Goal: Check status: Check status

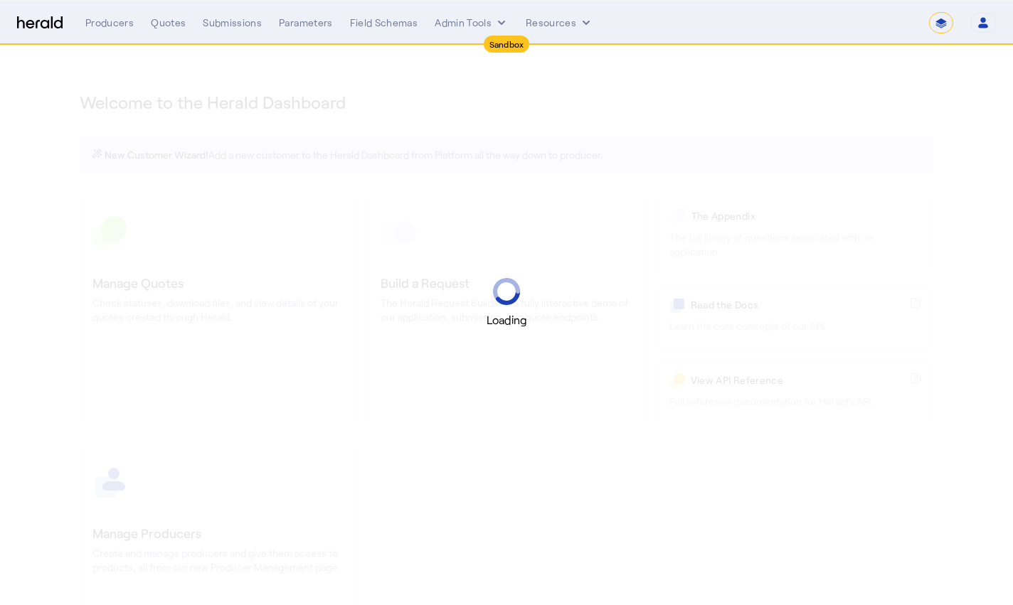
select select "*******"
select select "pfm_2v8p_herald_api"
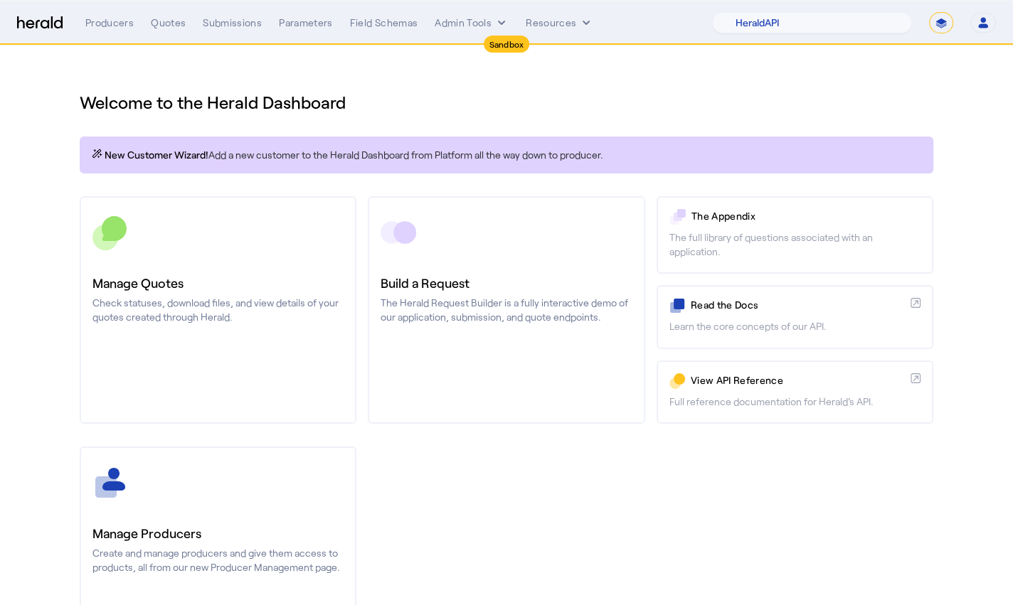
click at [948, 26] on select "**********" at bounding box center [941, 22] width 24 height 21
select select "**********"
click at [929, 12] on select "**********" at bounding box center [941, 22] width 24 height 21
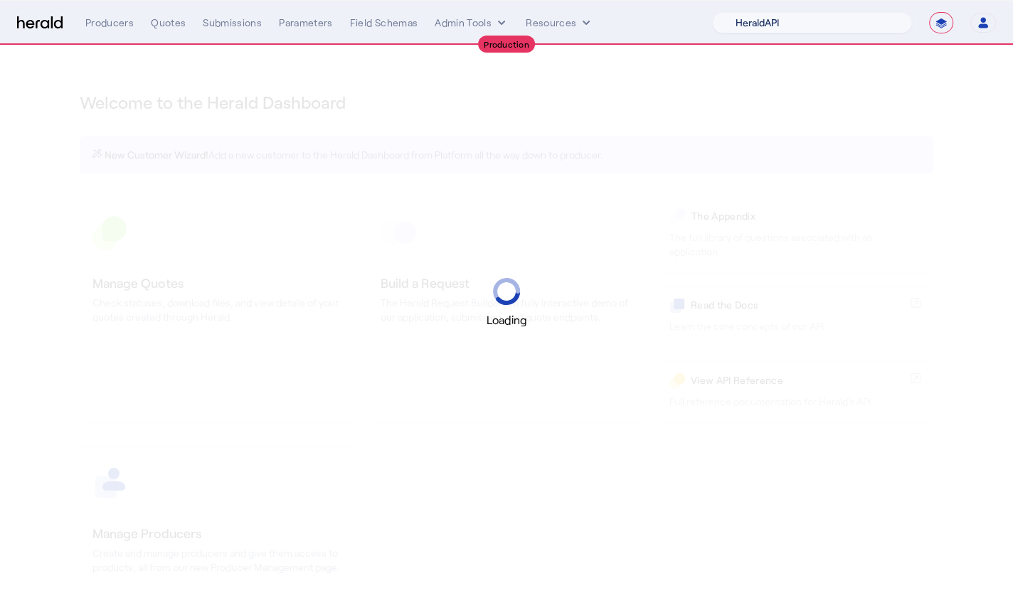
click at [848, 21] on select "1Fort Acrisure Acturis Affinity Advisors Affinity Risk Agentero AmWins Anzen Ao…" at bounding box center [812, 22] width 200 height 21
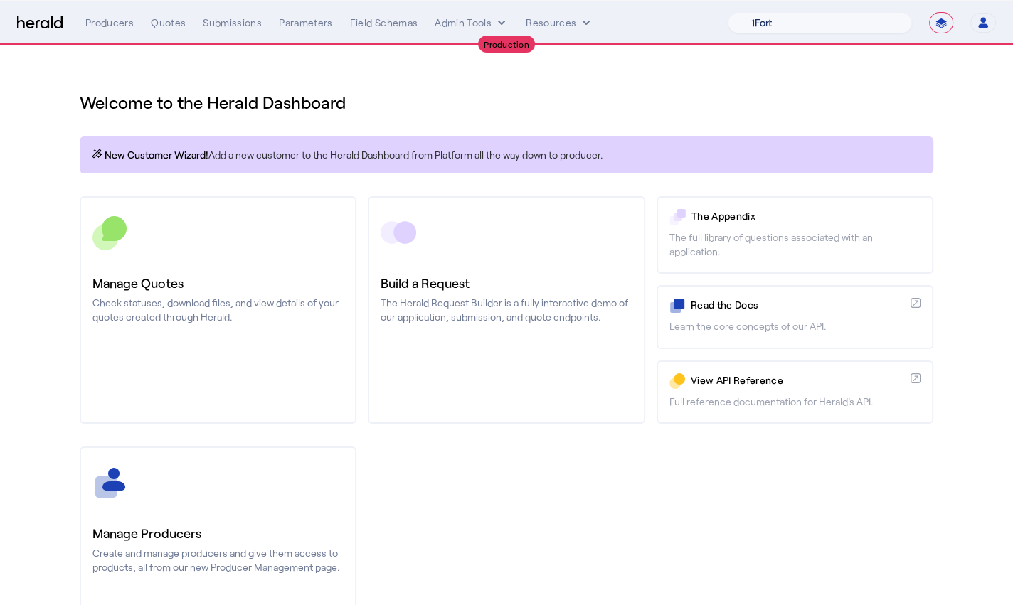
click at [727, 12] on select "1Fort Affinity Risk Arlington [PERSON_NAME] BindHQ Bunker CRC Campus Coverage C…" at bounding box center [819, 22] width 184 height 21
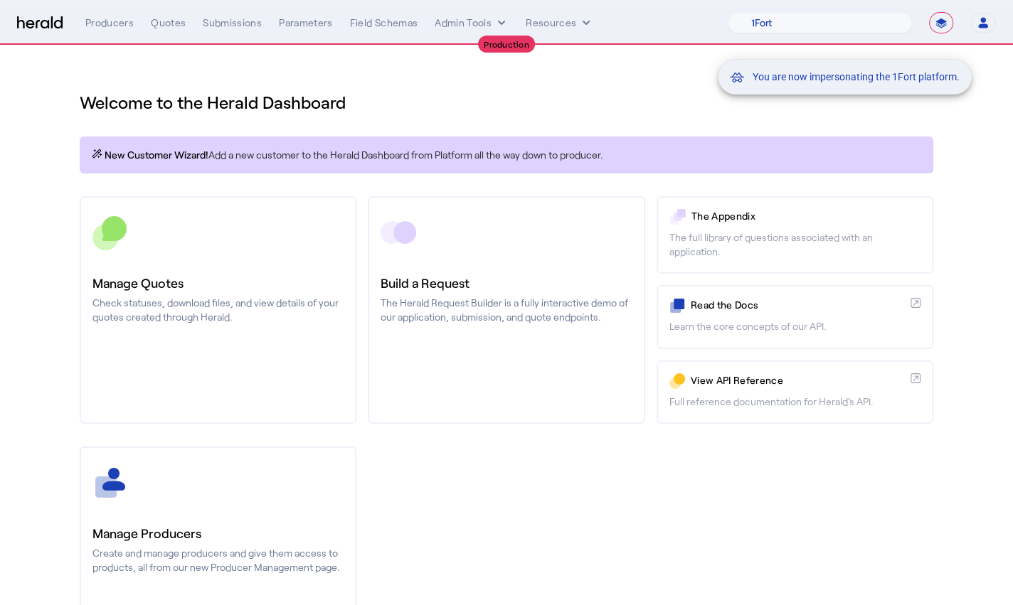
click at [176, 16] on div "You are now impersonating the 1Fort platform." at bounding box center [506, 302] width 1013 height 605
click at [168, 20] on div "You are now impersonating the 1Fort platform." at bounding box center [506, 302] width 1013 height 605
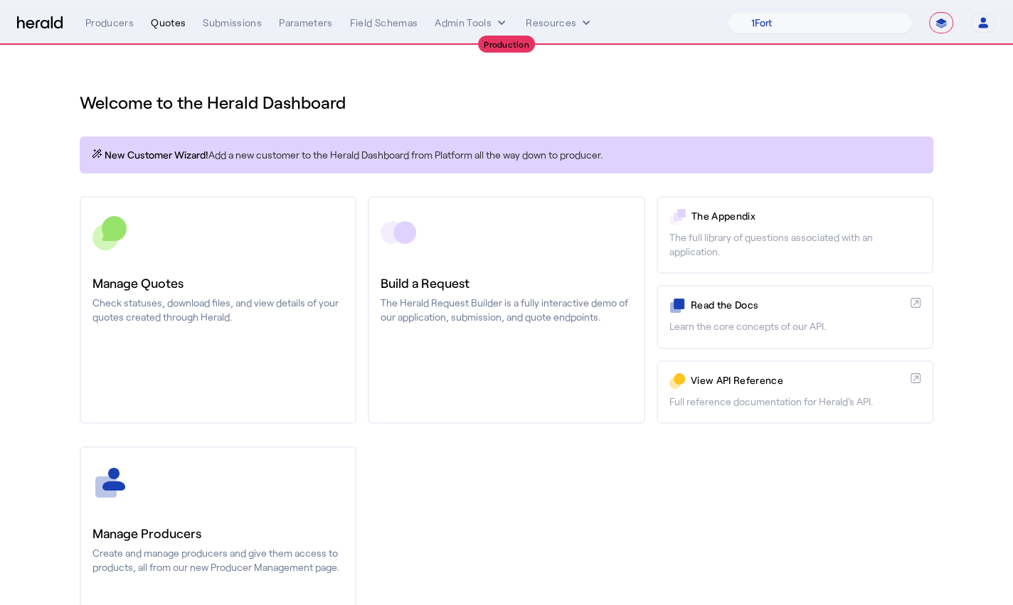
click at [166, 21] on div "Quotes" at bounding box center [168, 23] width 35 height 14
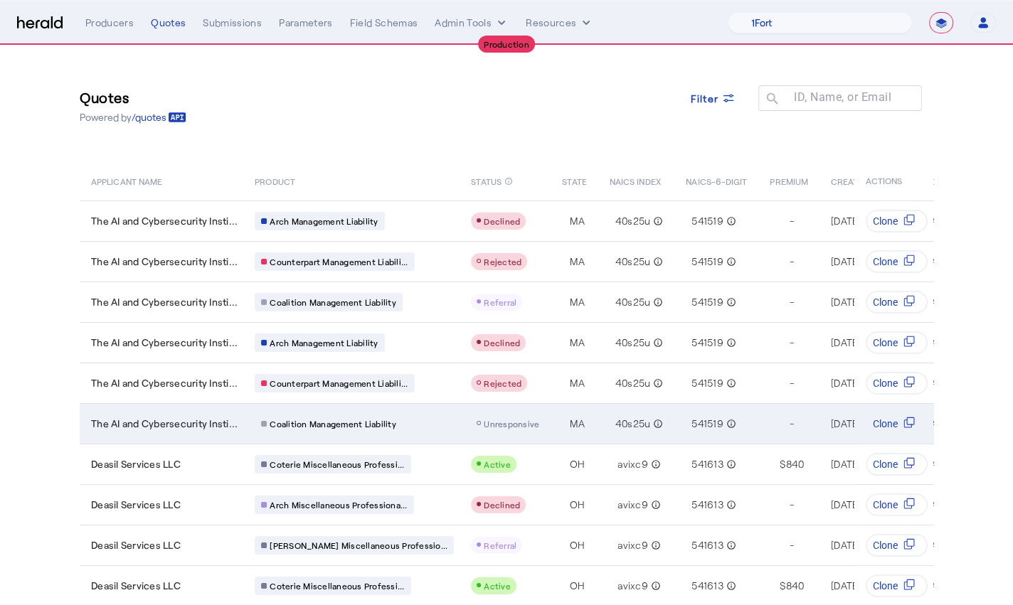
click at [598, 431] on td "40s25u info_outline" at bounding box center [636, 423] width 77 height 41
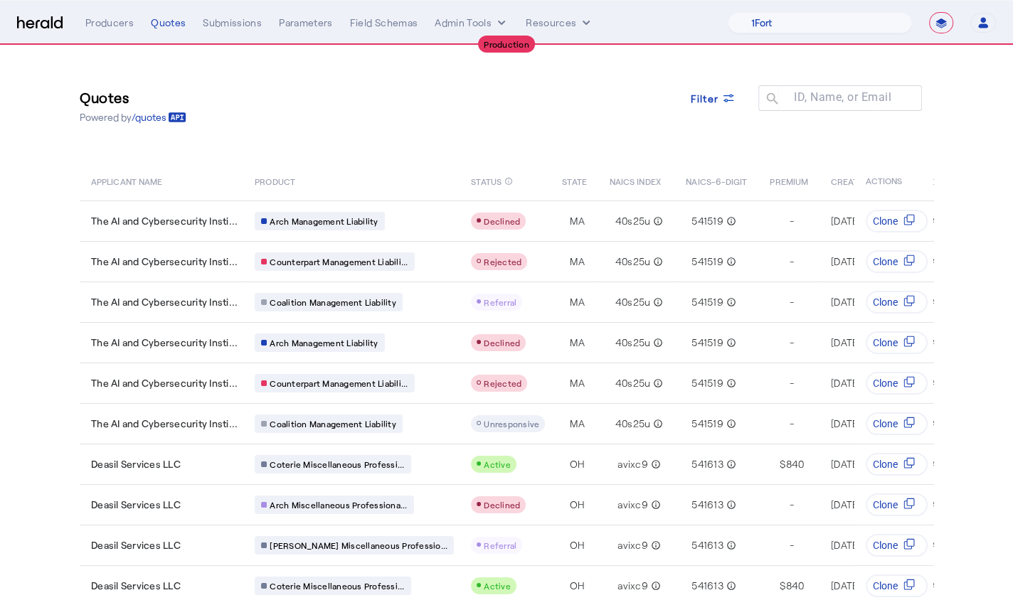
scroll to position [50, 0]
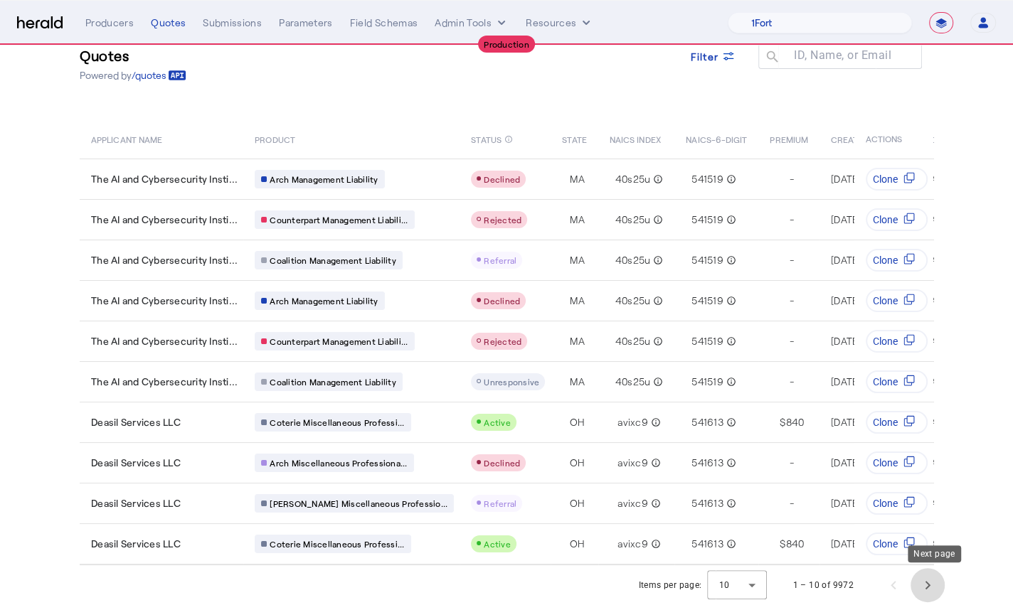
click at [942, 583] on span "Next page" at bounding box center [927, 585] width 34 height 34
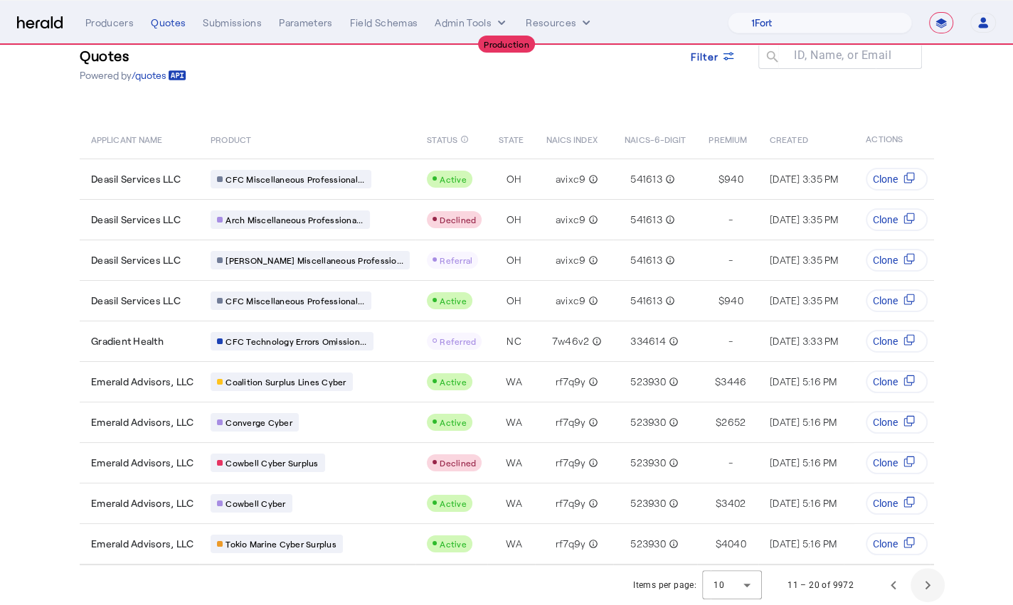
click at [935, 588] on span "Next page" at bounding box center [927, 585] width 34 height 34
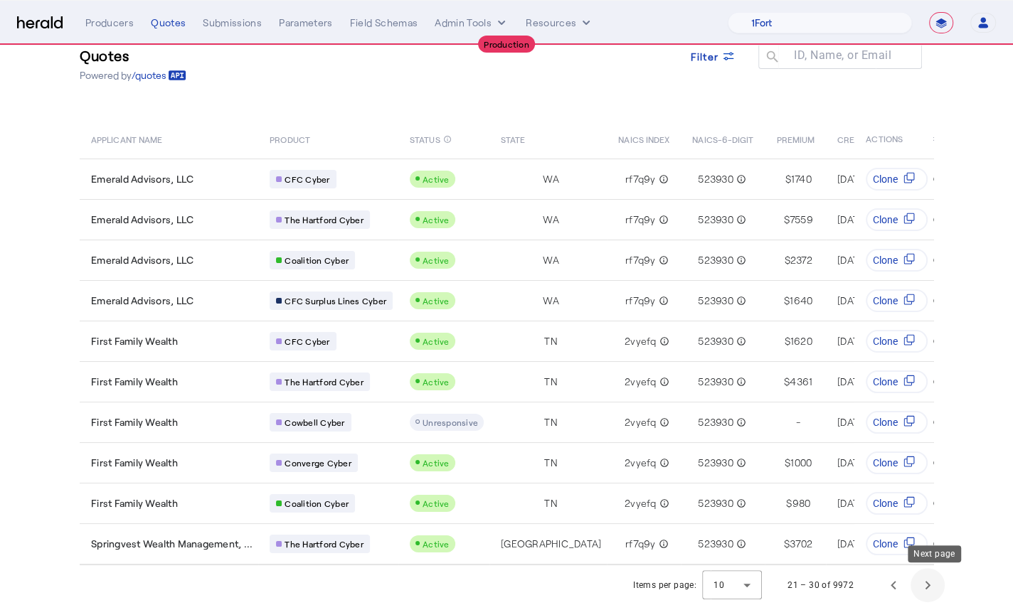
click at [935, 588] on span "Next page" at bounding box center [927, 585] width 34 height 34
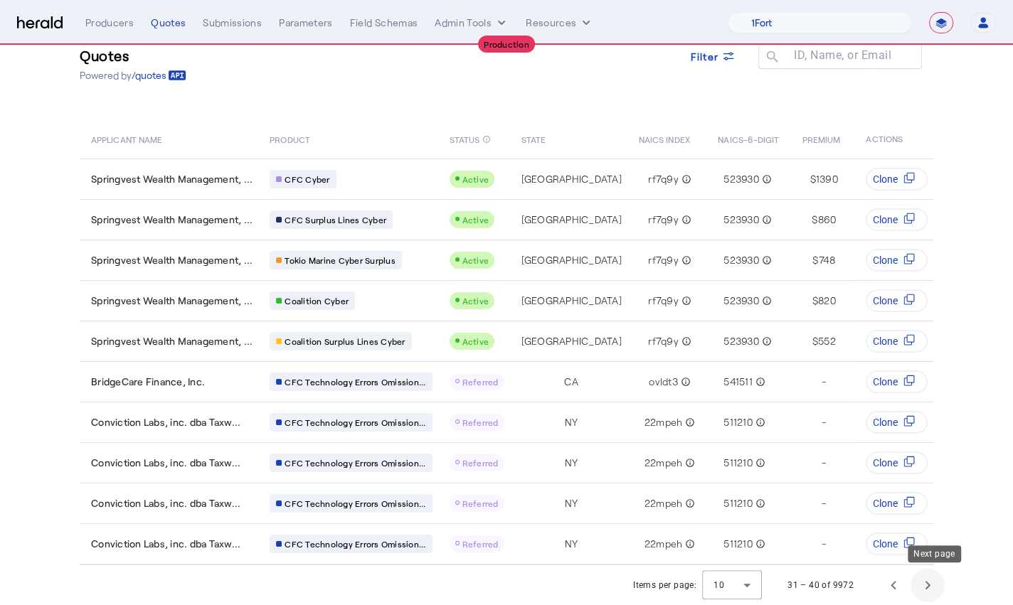
click at [935, 588] on span "Next page" at bounding box center [927, 585] width 34 height 34
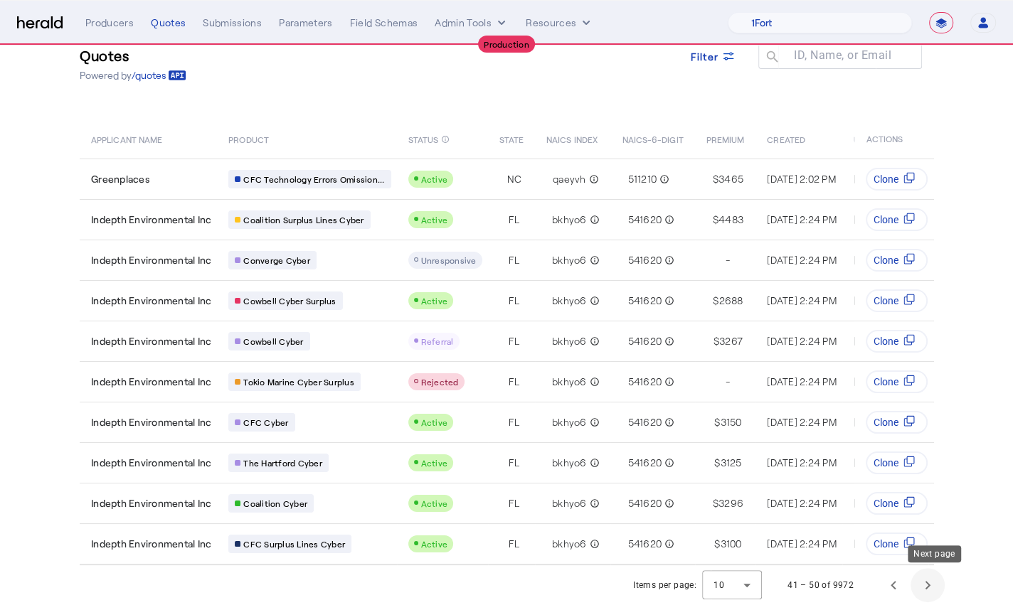
click at [935, 588] on span "Next page" at bounding box center [927, 585] width 34 height 34
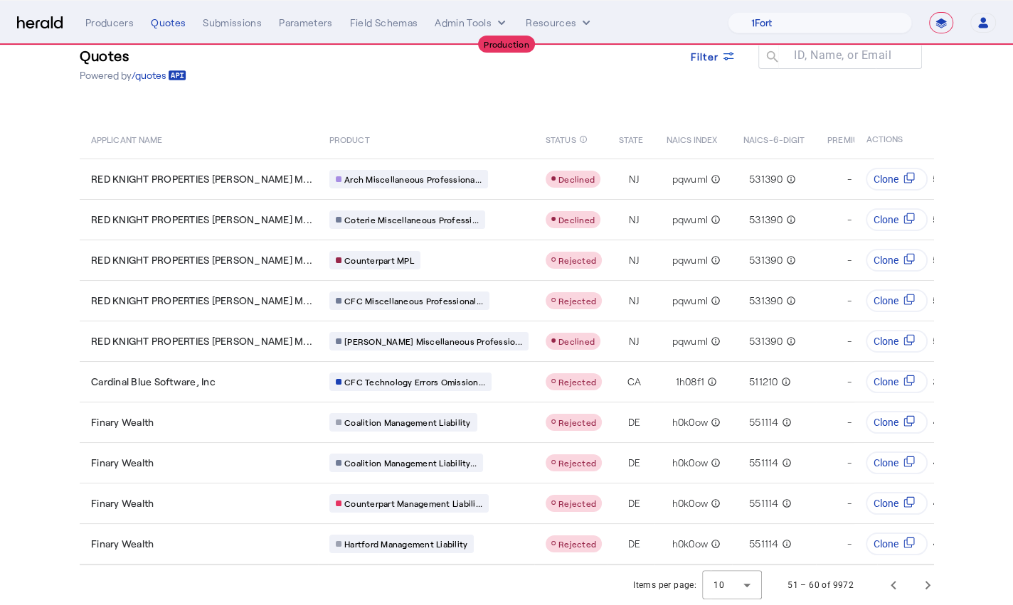
click at [860, 36] on nav "**********" at bounding box center [506, 23] width 1013 height 44
click at [842, 29] on select "1Fort Affinity Risk Arlington [PERSON_NAME] BindHQ Bunker CRC Campus Coverage C…" at bounding box center [819, 22] width 184 height 21
click at [49, 24] on img at bounding box center [40, 23] width 46 height 14
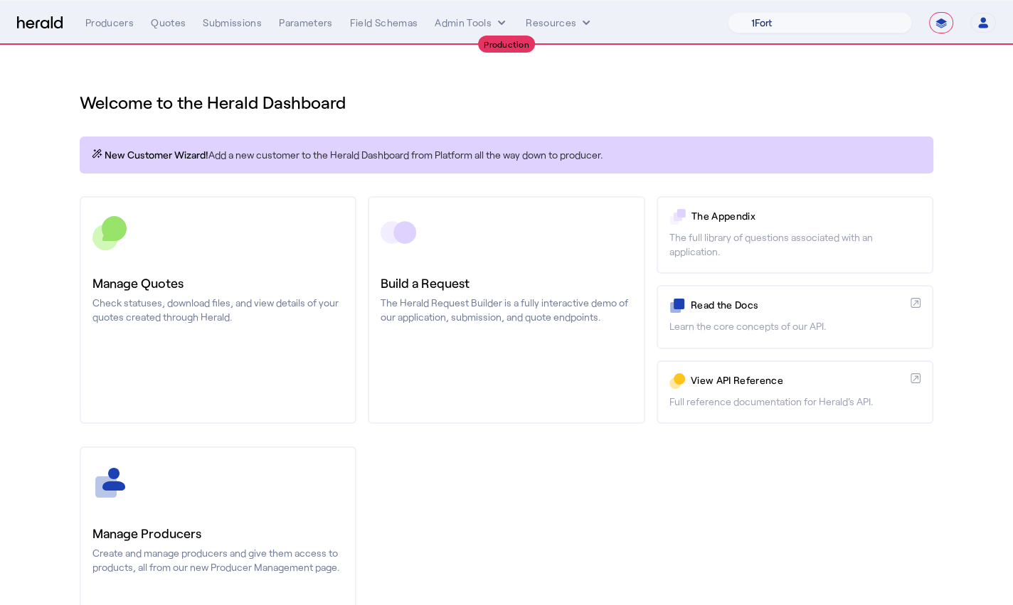
click at [834, 18] on select "1Fort Affinity Risk Arlington [PERSON_NAME] BindHQ Bunker CRC Campus Coverage C…" at bounding box center [819, 22] width 184 height 21
click at [727, 12] on select "1Fort Affinity Risk Arlington [PERSON_NAME] BindHQ Bunker CRC Campus Coverage C…" at bounding box center [819, 22] width 184 height 21
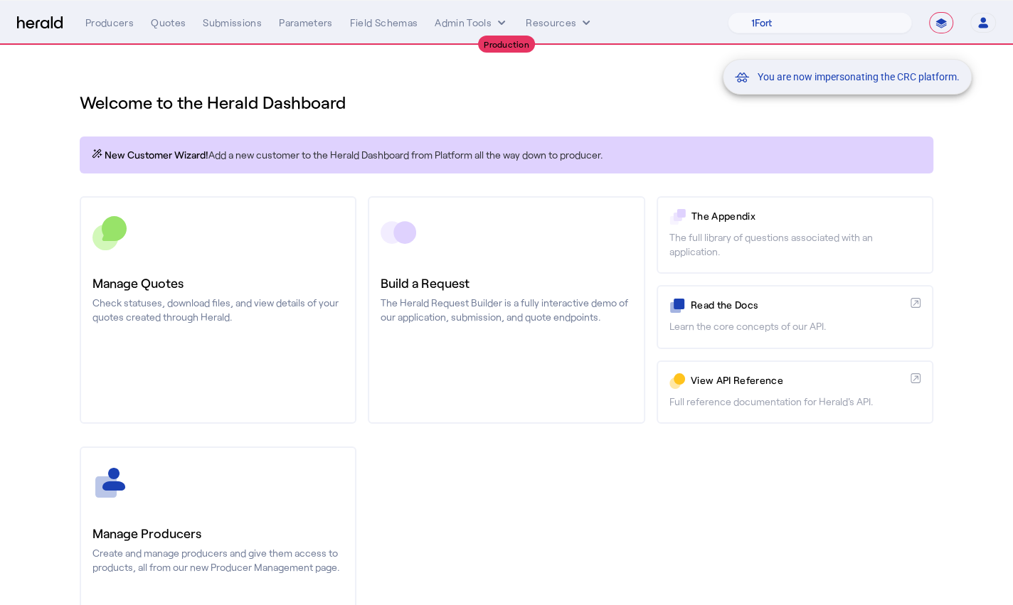
click at [156, 66] on div "You are now impersonating the CRC platform." at bounding box center [506, 302] width 1013 height 605
click at [157, 20] on div "You are now impersonating the CRC platform." at bounding box center [506, 302] width 1013 height 605
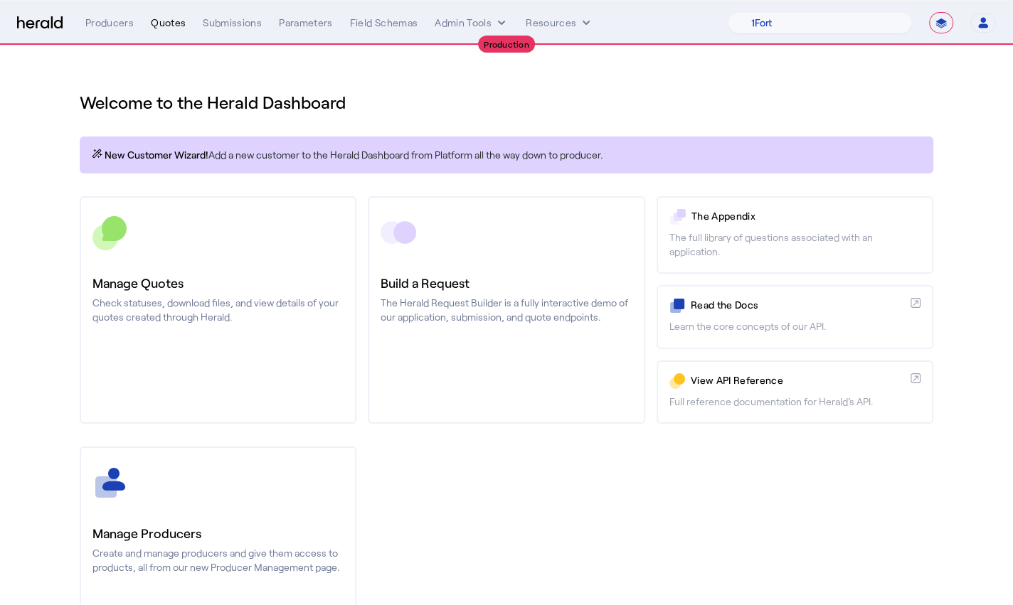
click at [169, 26] on div "Quotes" at bounding box center [168, 23] width 35 height 14
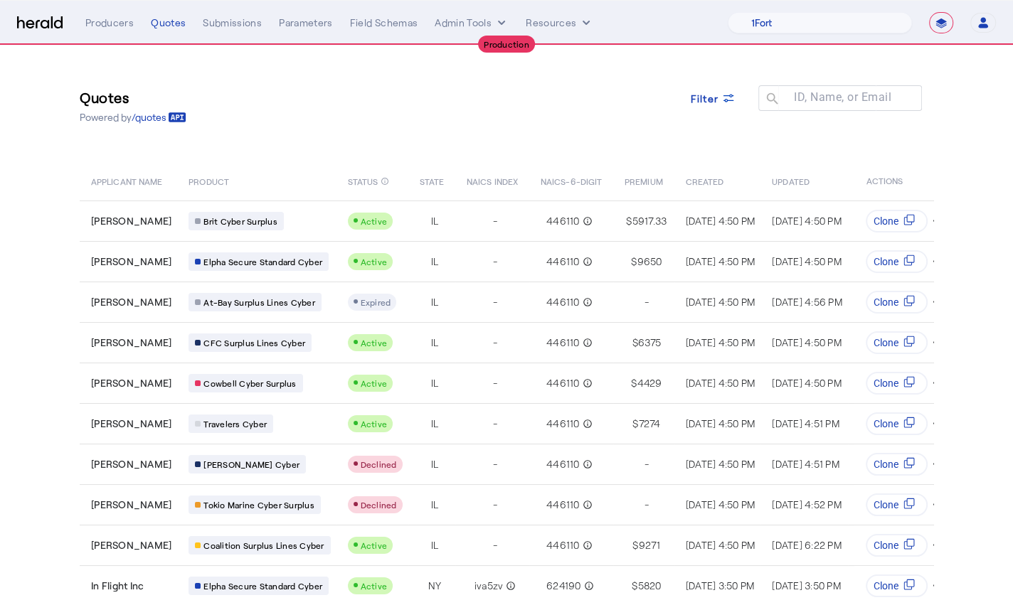
scroll to position [50, 0]
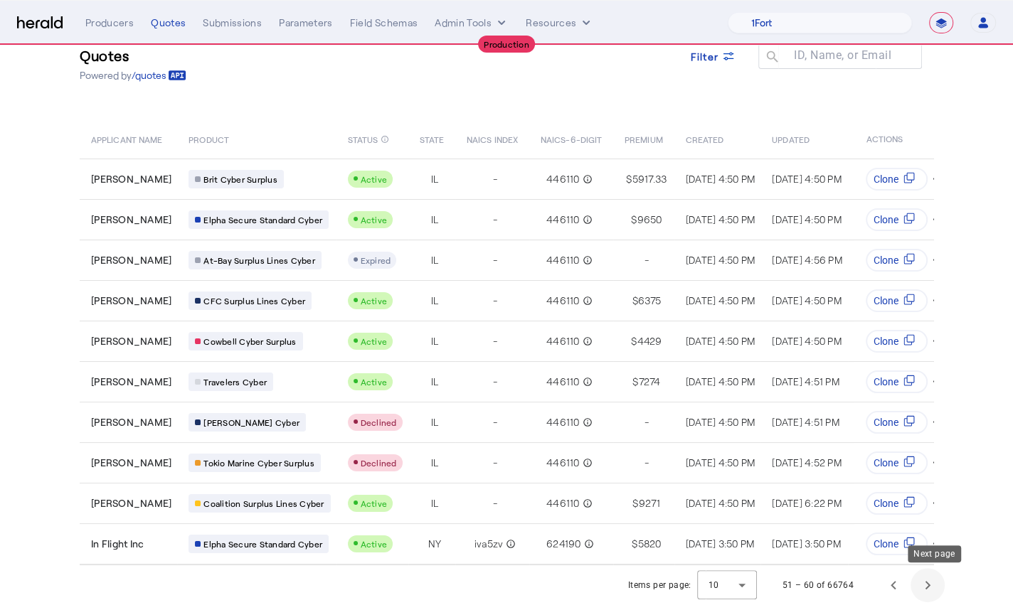
click at [934, 594] on span "Next page" at bounding box center [927, 585] width 34 height 34
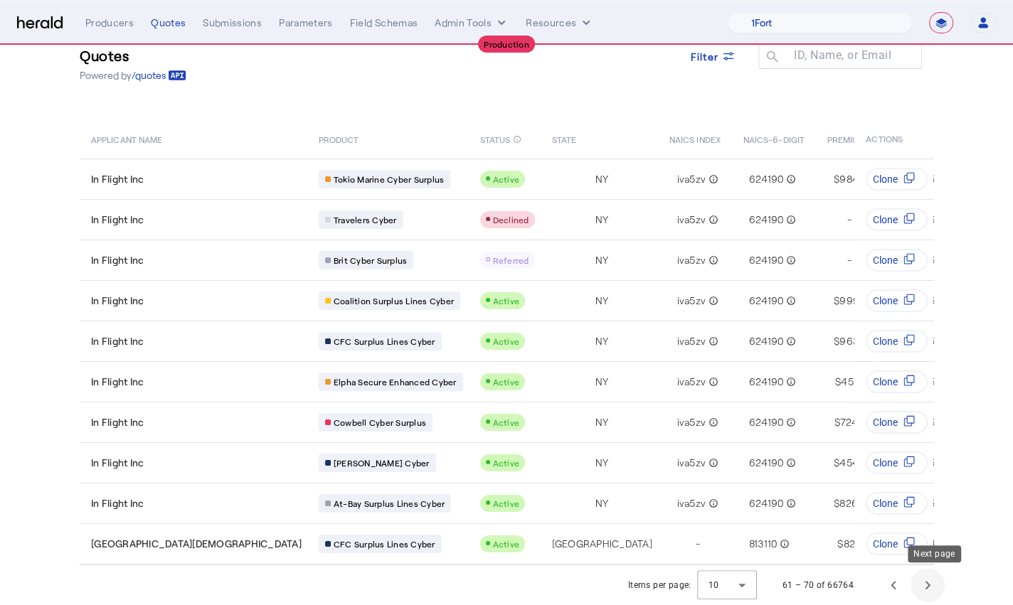
click at [934, 594] on span "Next page" at bounding box center [927, 585] width 34 height 34
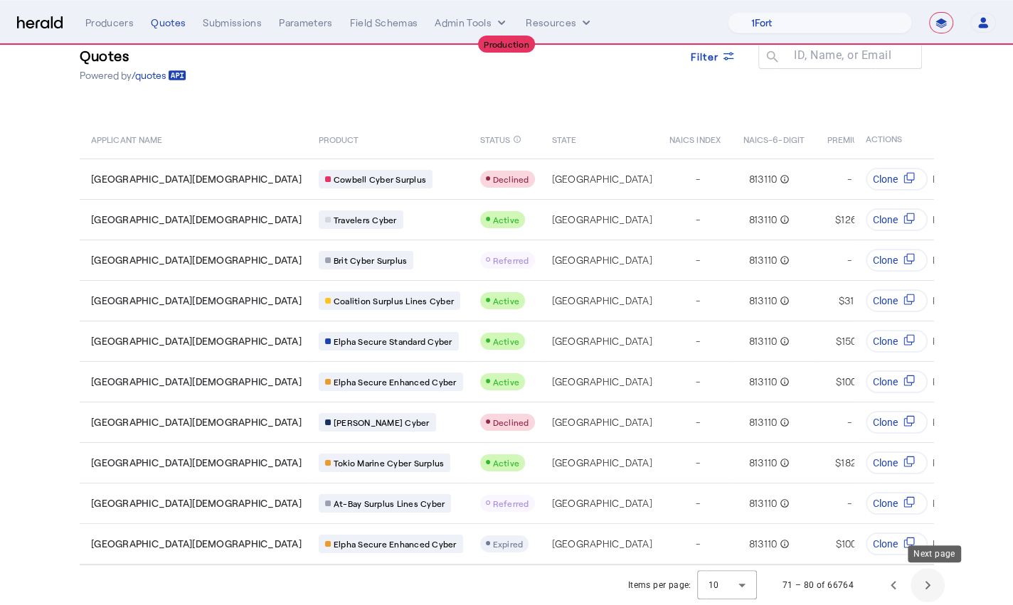
click at [934, 594] on span "Next page" at bounding box center [927, 585] width 34 height 34
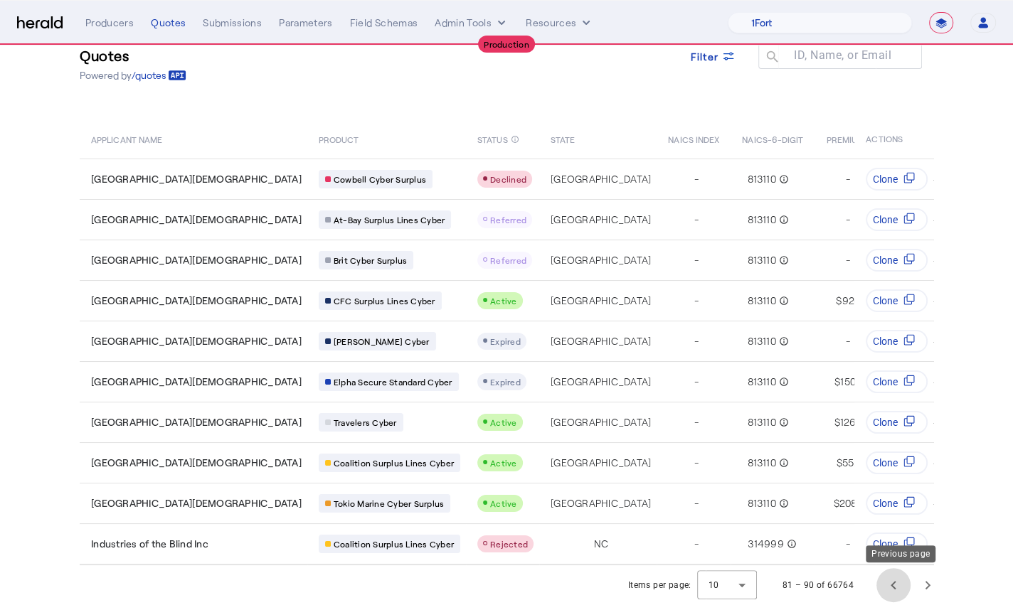
click at [897, 589] on span "Previous page" at bounding box center [893, 585] width 34 height 34
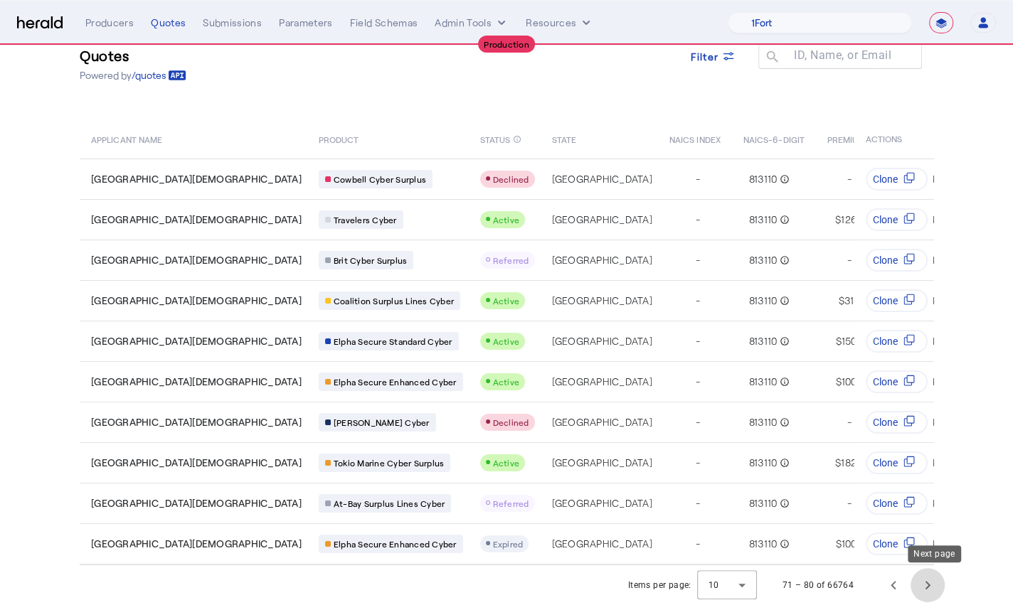
click at [936, 590] on span "Next page" at bounding box center [927, 585] width 34 height 34
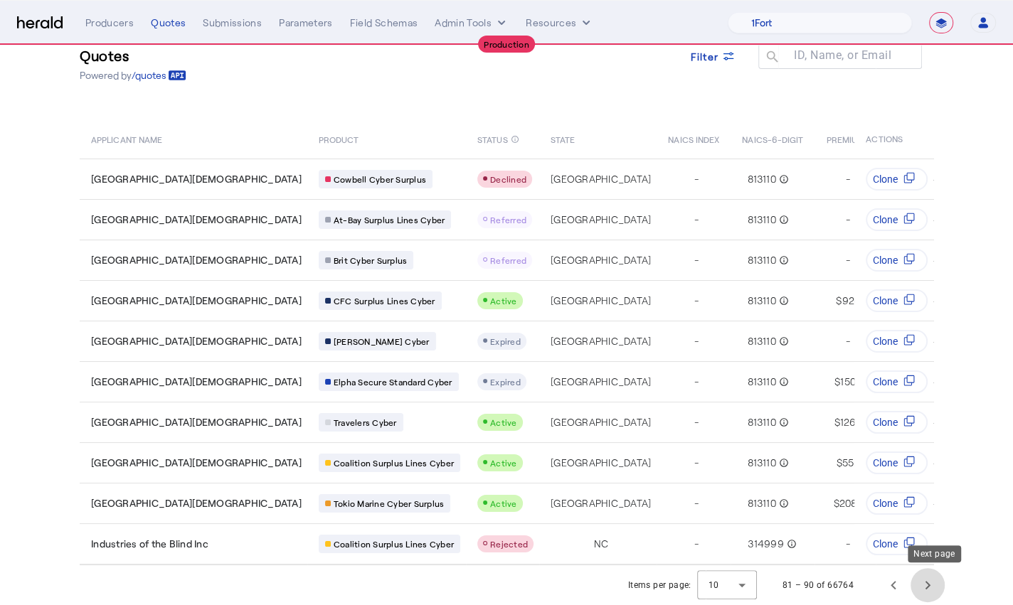
click at [936, 591] on span "Next page" at bounding box center [927, 585] width 34 height 34
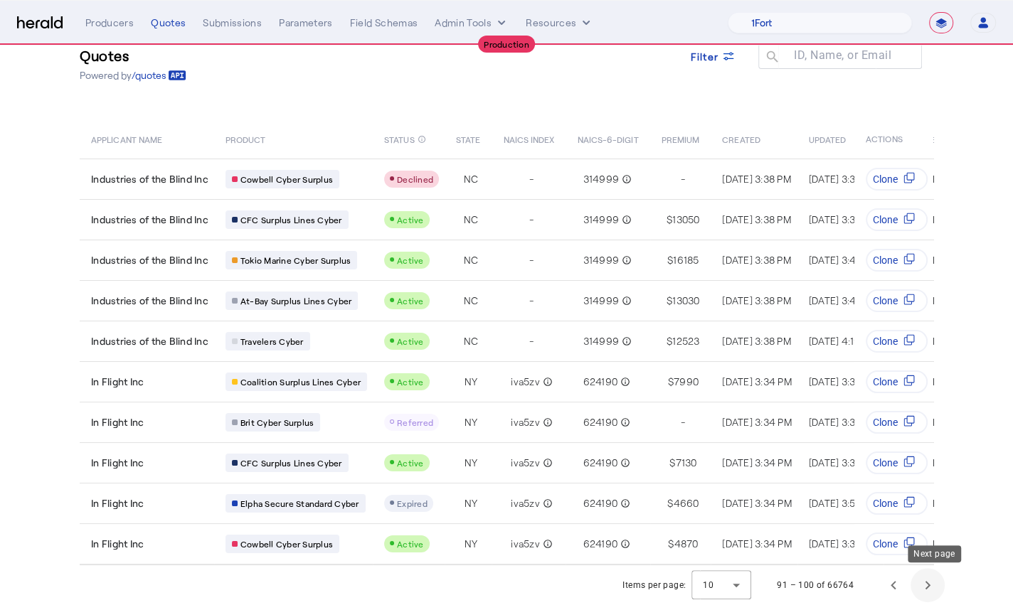
click at [936, 591] on span "Next page" at bounding box center [927, 585] width 34 height 34
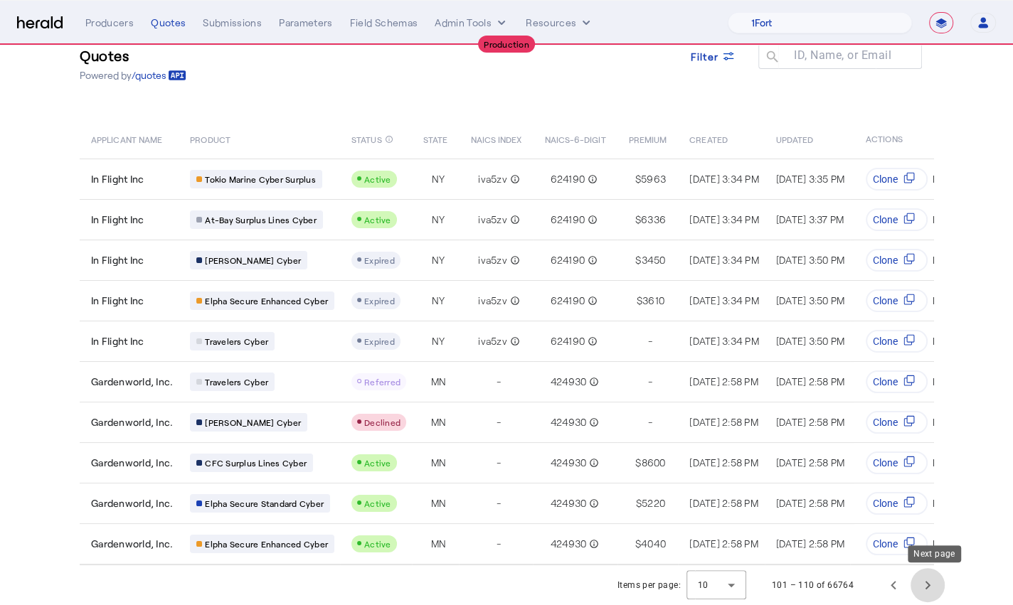
click at [936, 591] on span "Next page" at bounding box center [927, 585] width 34 height 34
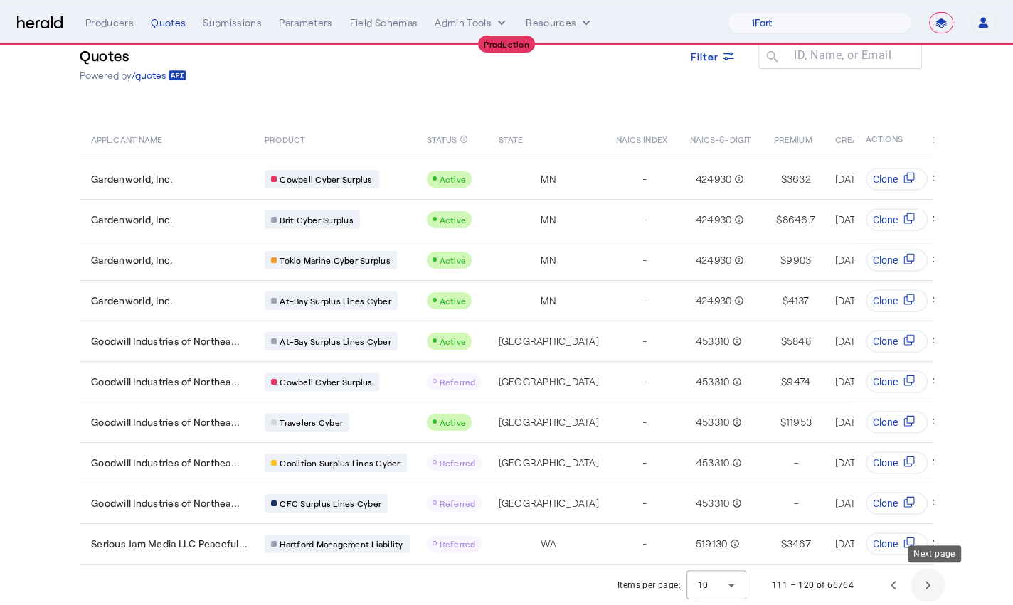
click at [936, 591] on span "Next page" at bounding box center [927, 585] width 34 height 34
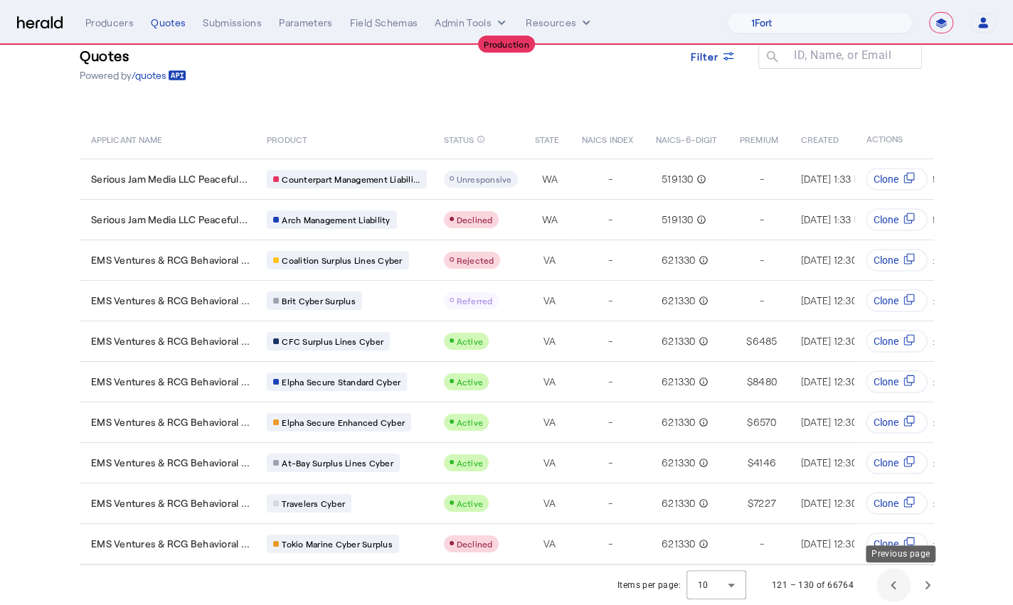
click at [897, 589] on span "Previous page" at bounding box center [893, 585] width 34 height 34
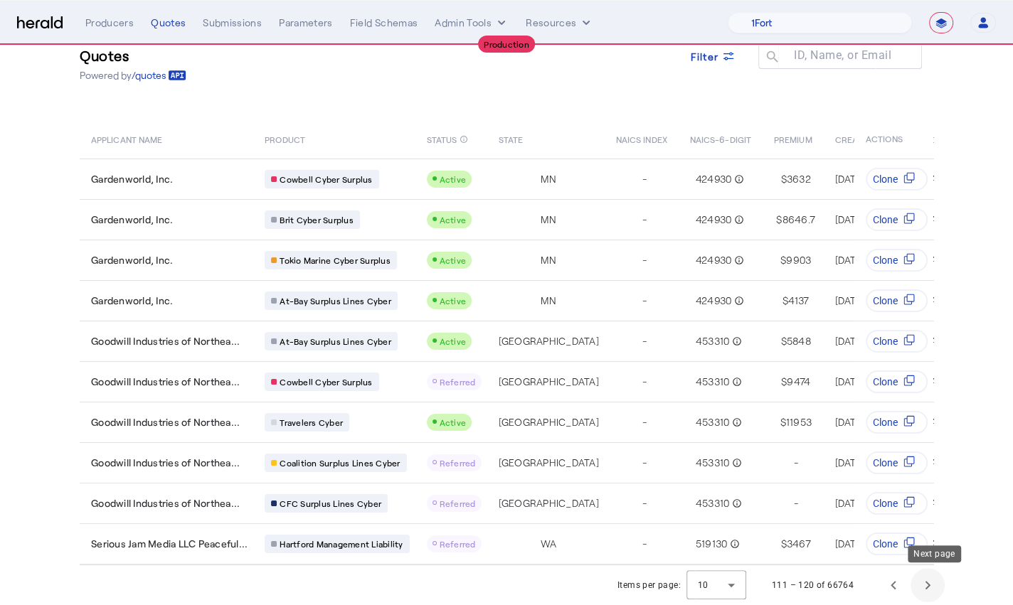
click at [930, 585] on span "Next page" at bounding box center [927, 585] width 34 height 34
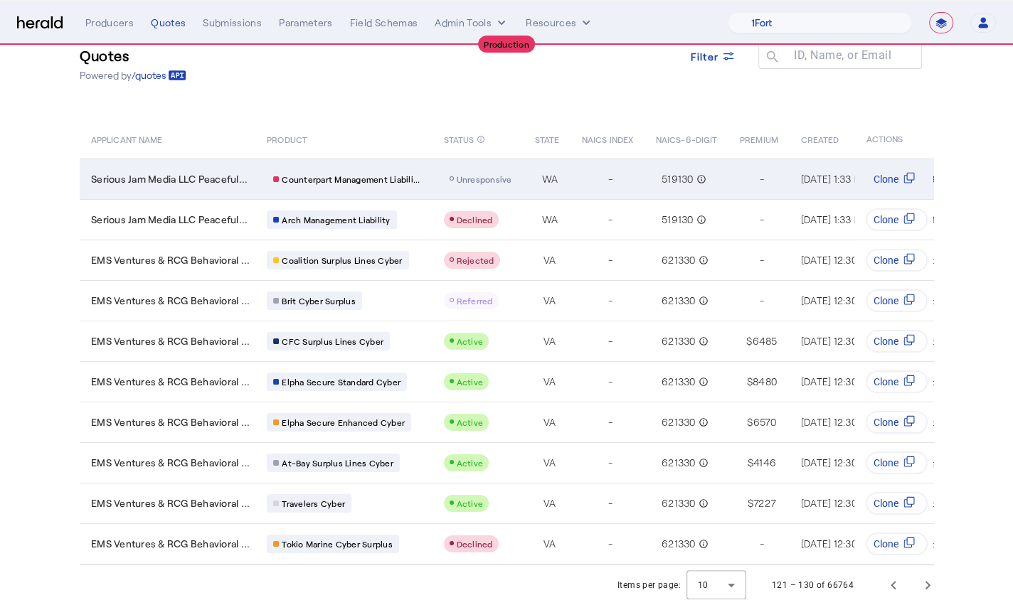
click at [558, 175] on span "WA" at bounding box center [549, 179] width 16 height 14
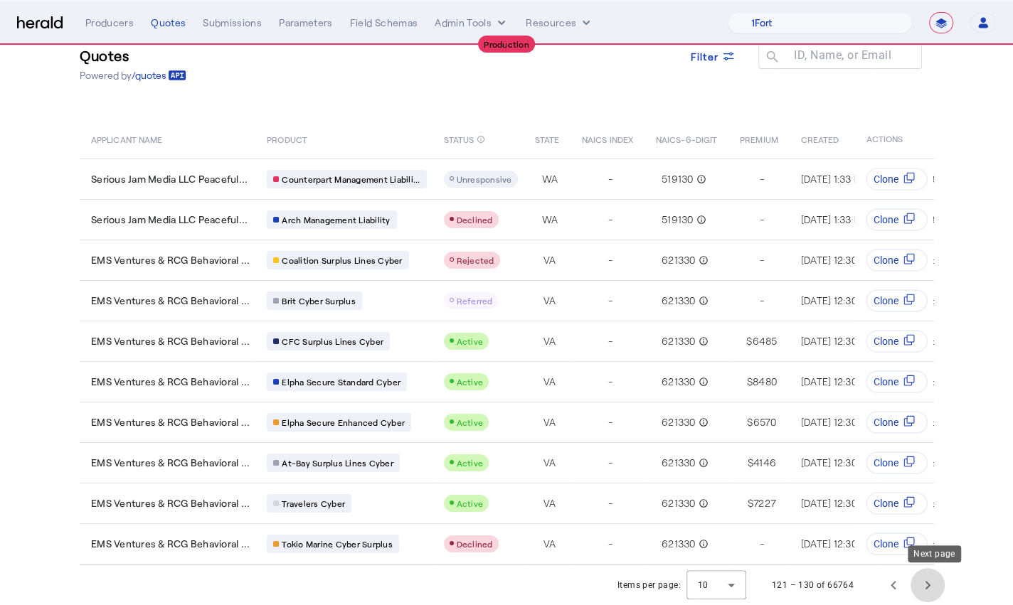
click at [937, 581] on span "Next page" at bounding box center [927, 585] width 34 height 34
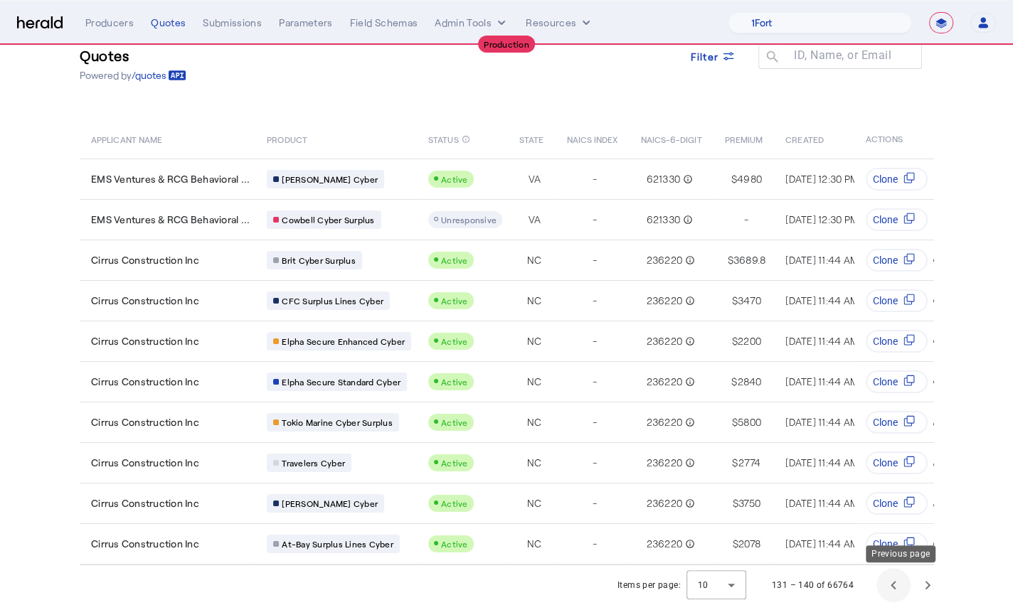
click at [897, 596] on span "Previous page" at bounding box center [893, 585] width 34 height 34
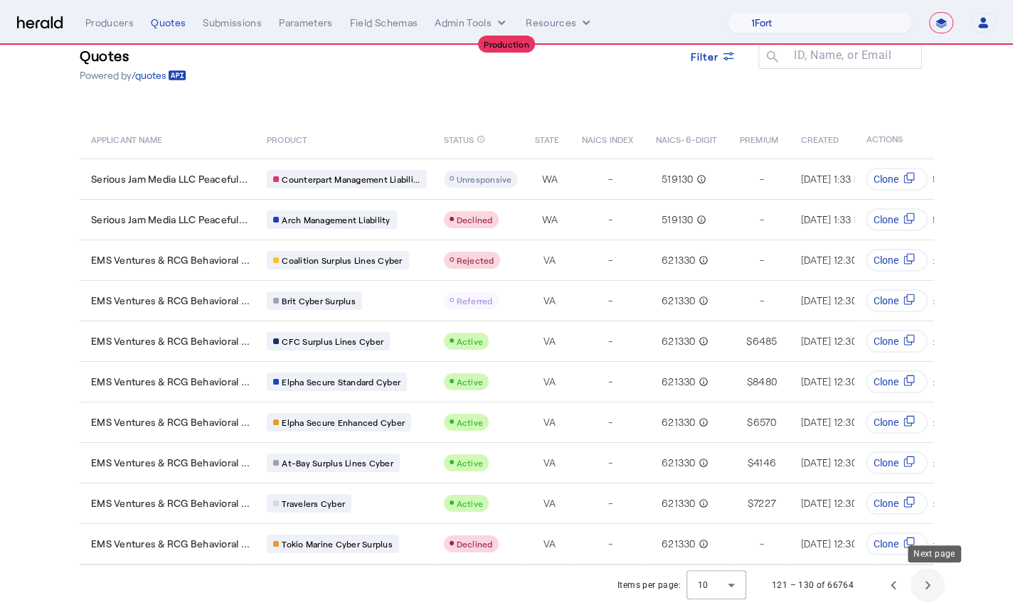
click at [940, 594] on span "Next page" at bounding box center [927, 585] width 34 height 34
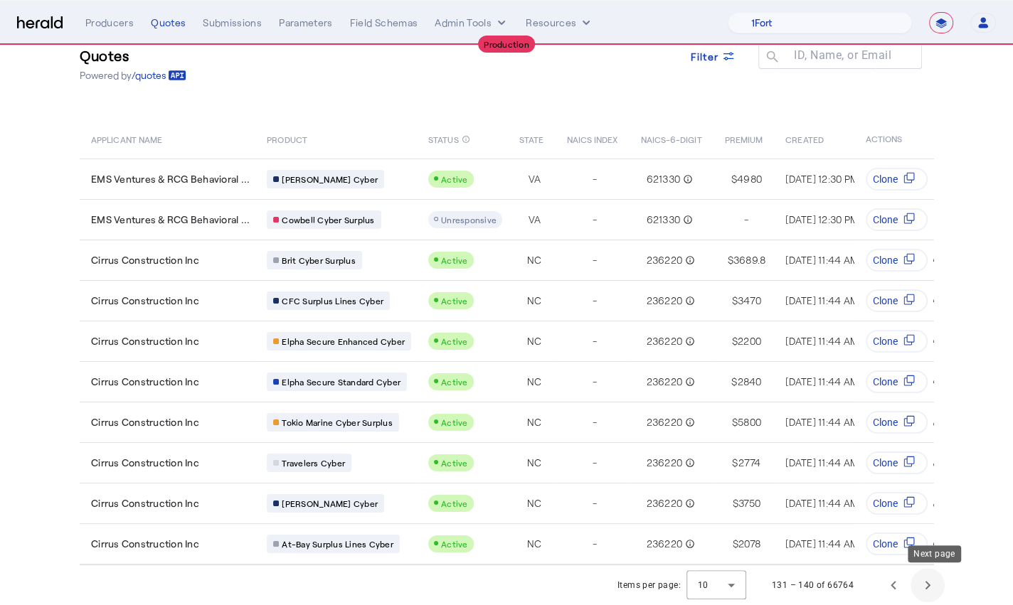
click at [940, 592] on span "Next page" at bounding box center [927, 585] width 34 height 34
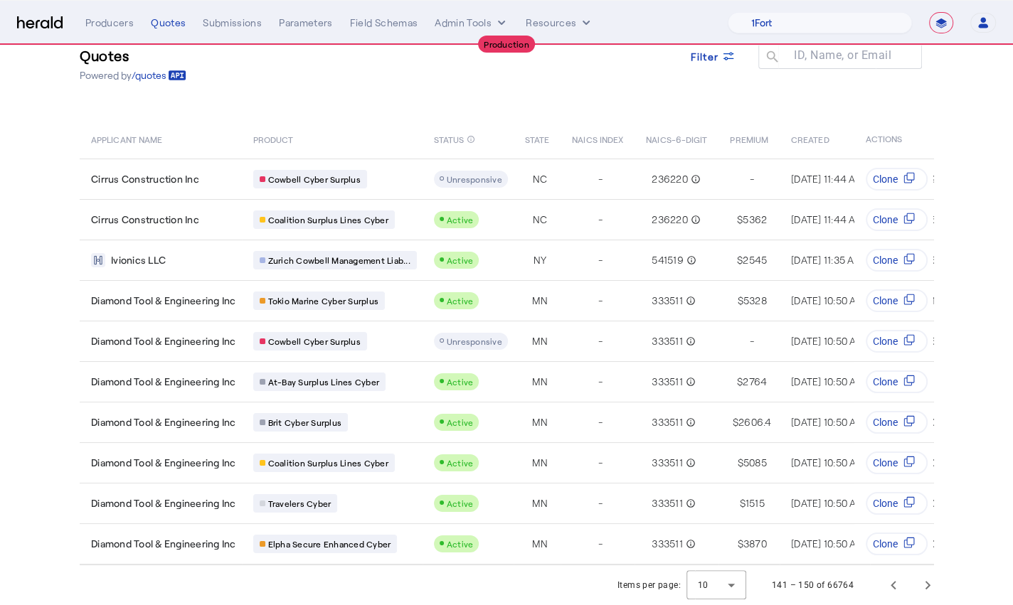
click at [48, 32] on div "**********" at bounding box center [506, 22] width 978 height 21
click at [48, 27] on img at bounding box center [40, 23] width 46 height 14
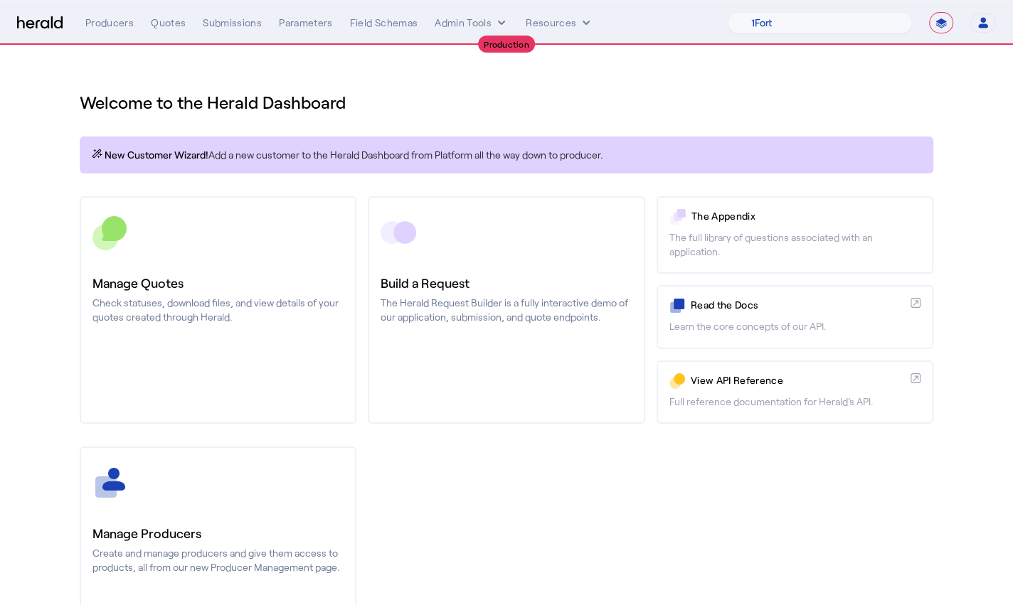
click at [944, 30] on select "**********" at bounding box center [941, 22] width 24 height 21
click at [929, 12] on select "**********" at bounding box center [941, 22] width 24 height 21
click at [836, 18] on select "1Fort Affinity Risk Arlington [PERSON_NAME] BindHQ Bunker CRC Campus Coverage C…" at bounding box center [819, 22] width 184 height 21
click at [727, 12] on select "1Fort Affinity Risk Arlington [PERSON_NAME] BindHQ Bunker CRC Campus Coverage C…" at bounding box center [819, 22] width 184 height 21
click at [162, 26] on div "Quotes" at bounding box center [168, 23] width 35 height 14
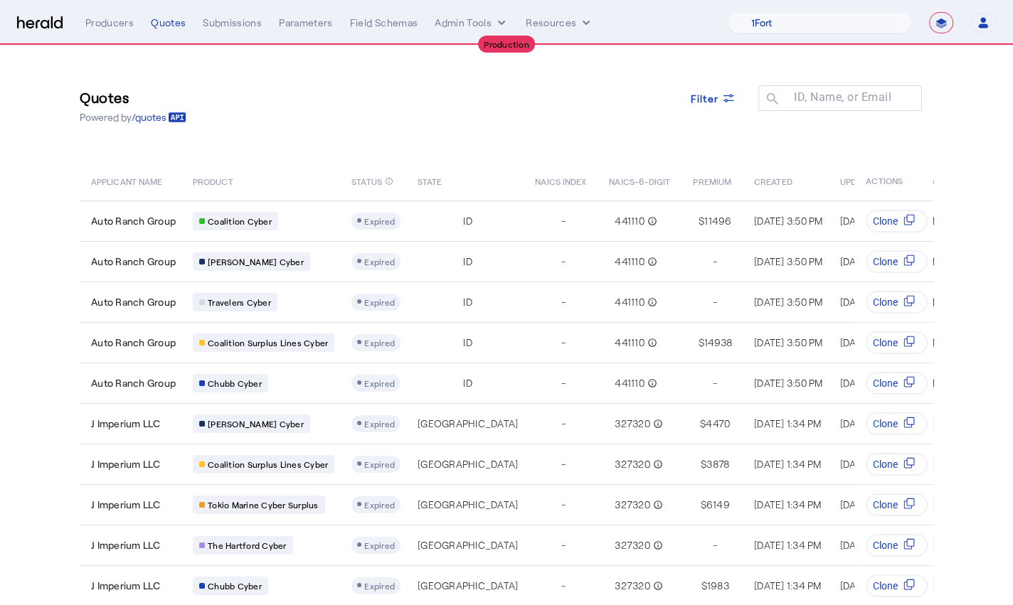
scroll to position [50, 0]
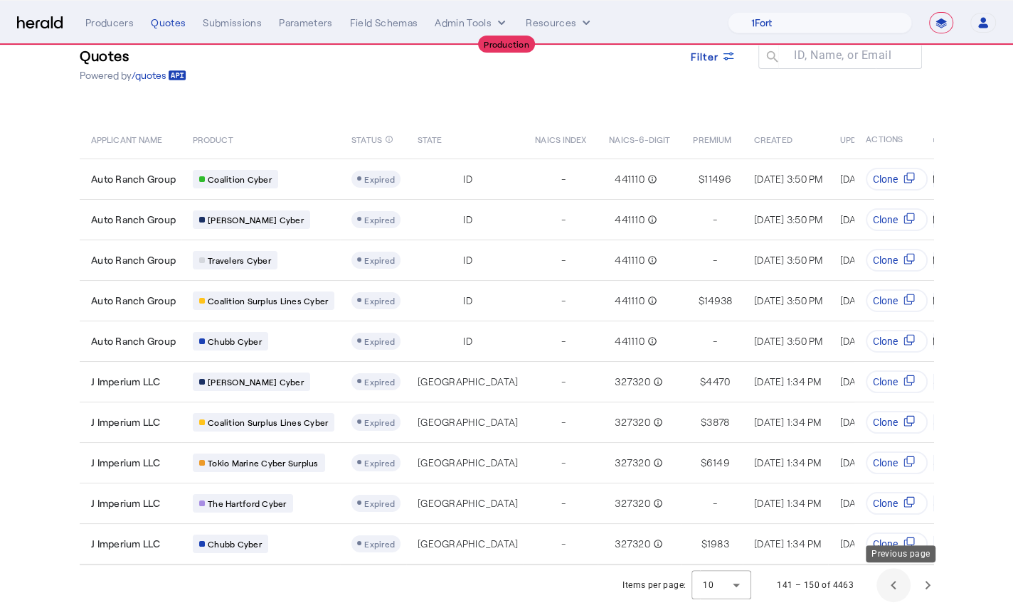
click at [901, 589] on span "Previous page" at bounding box center [893, 585] width 34 height 34
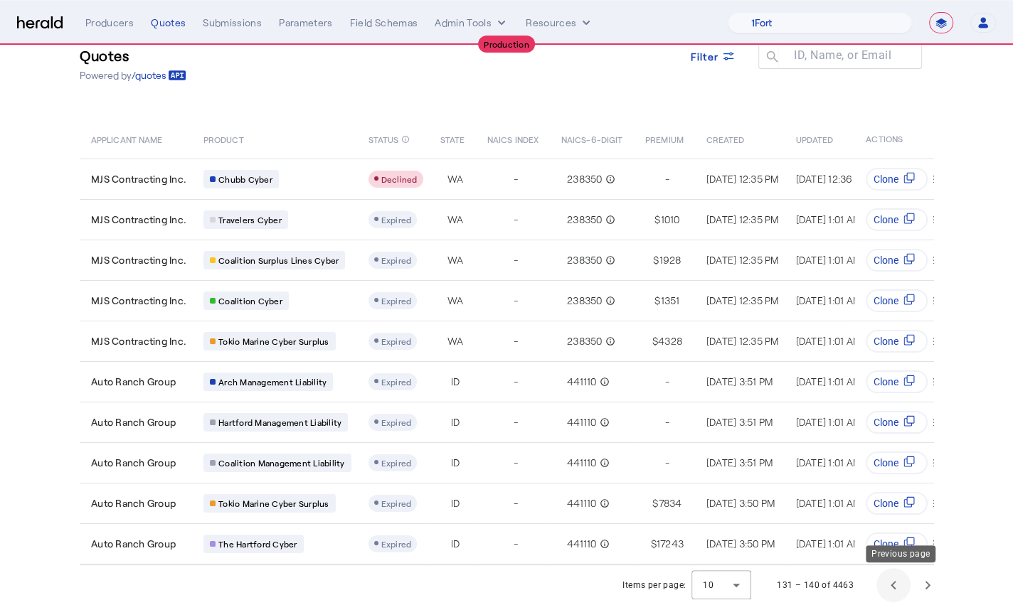
click at [901, 589] on span "Previous page" at bounding box center [893, 585] width 34 height 34
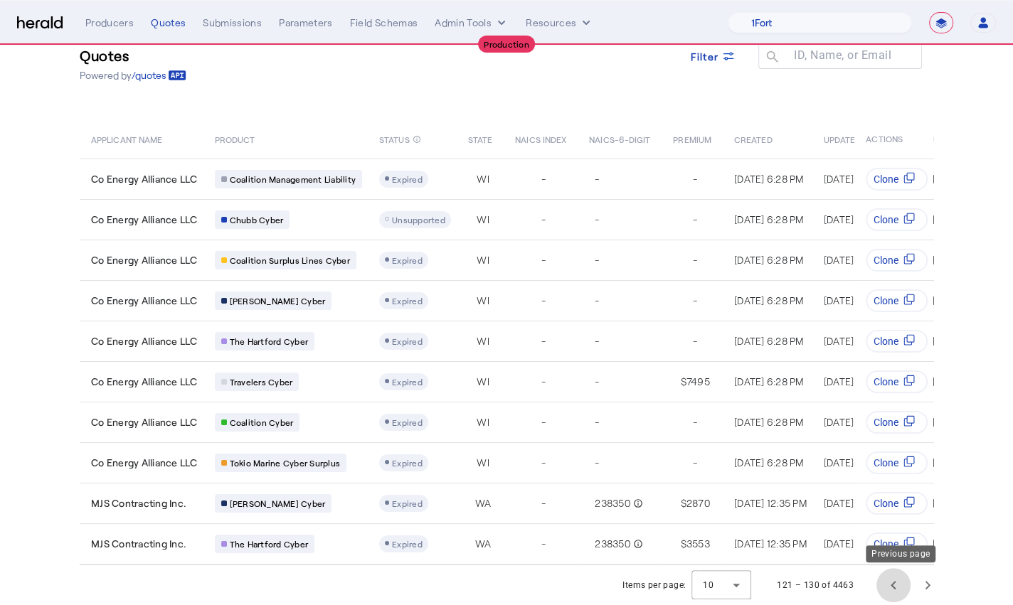
click at [901, 589] on span "Previous page" at bounding box center [893, 585] width 34 height 34
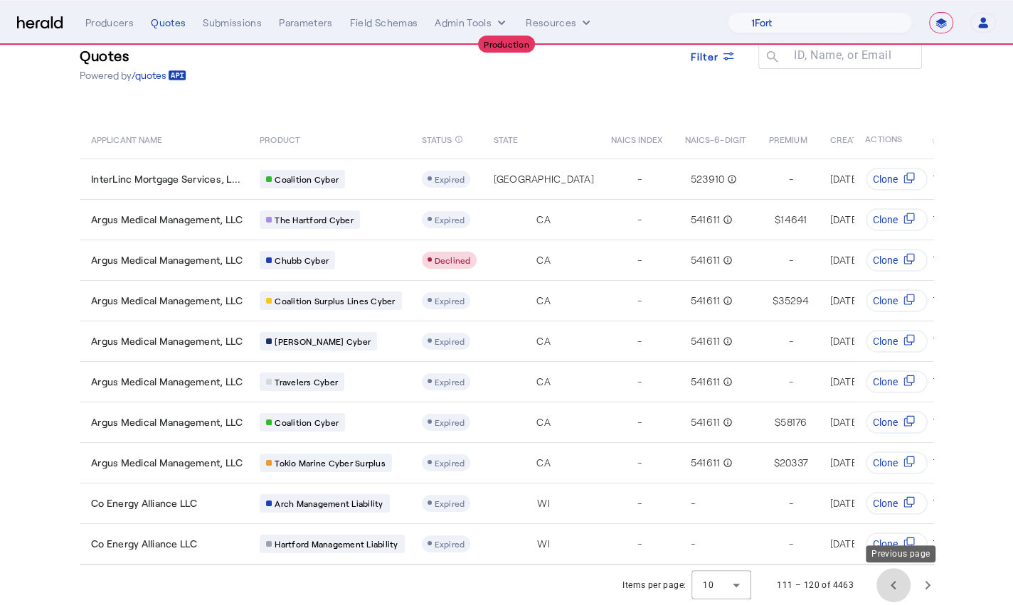
click at [900, 589] on span "Previous page" at bounding box center [893, 585] width 34 height 34
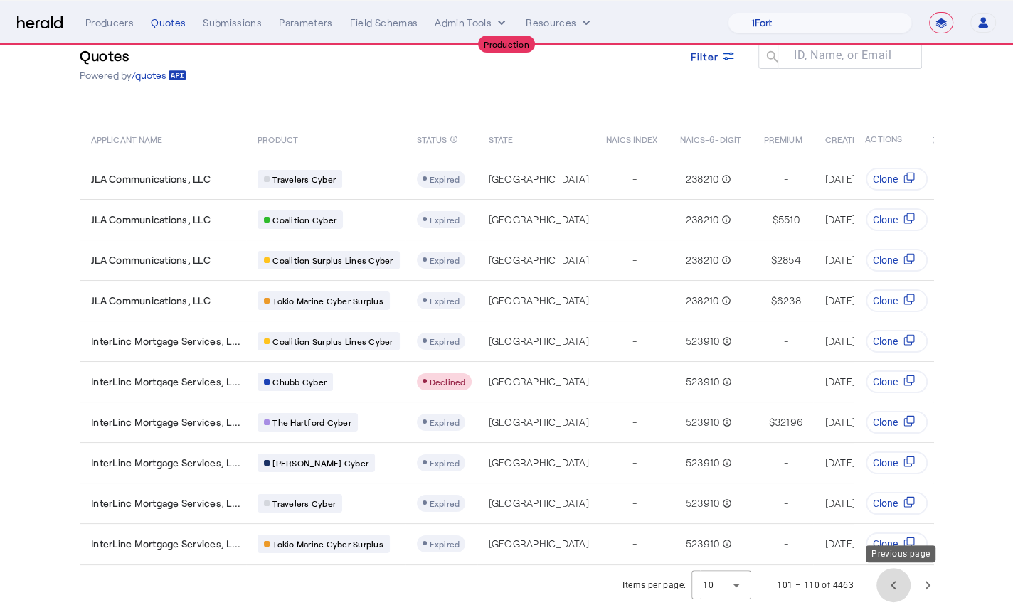
click at [900, 589] on span "Previous page" at bounding box center [893, 585] width 34 height 34
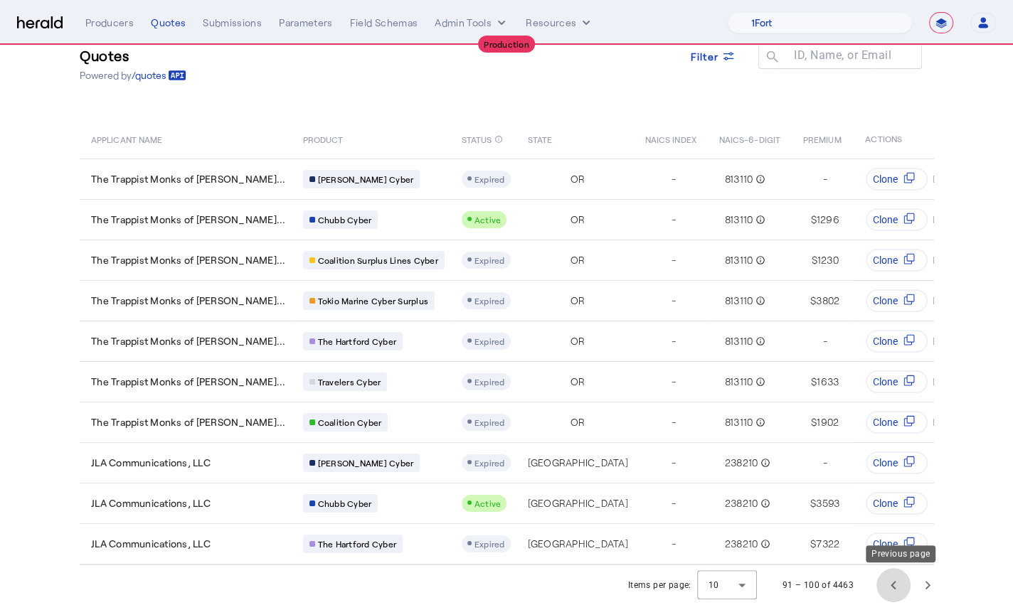
click at [900, 589] on span "Previous page" at bounding box center [893, 585] width 34 height 34
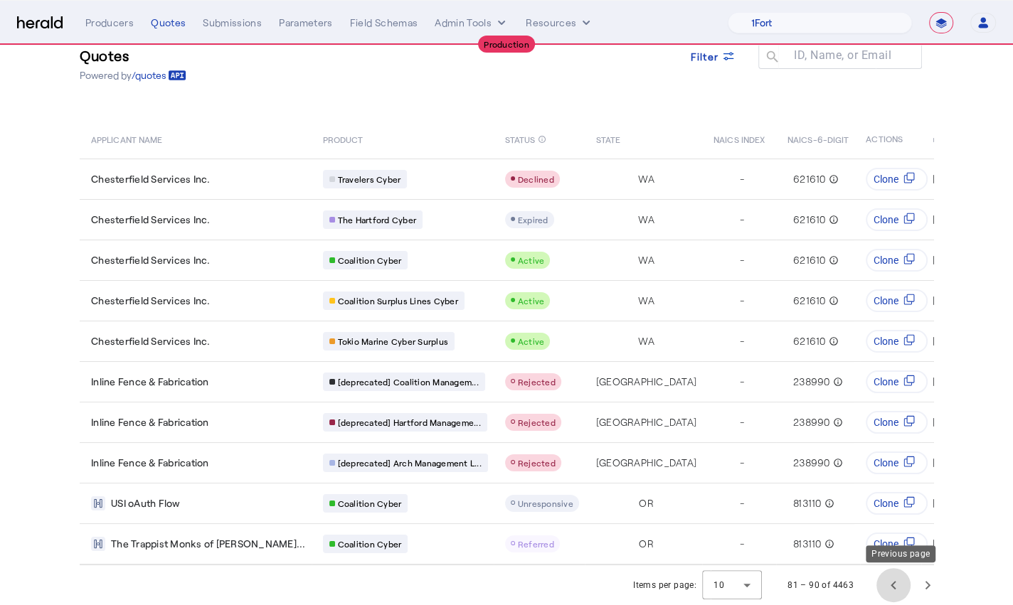
click at [900, 589] on span "Previous page" at bounding box center [893, 585] width 34 height 34
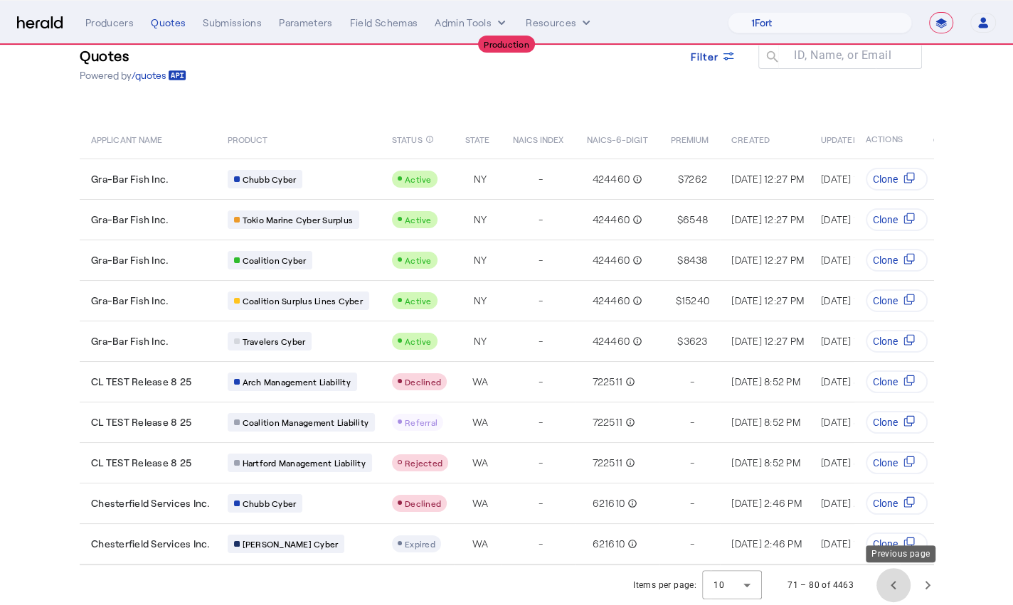
click at [900, 588] on span "Previous page" at bounding box center [893, 585] width 34 height 34
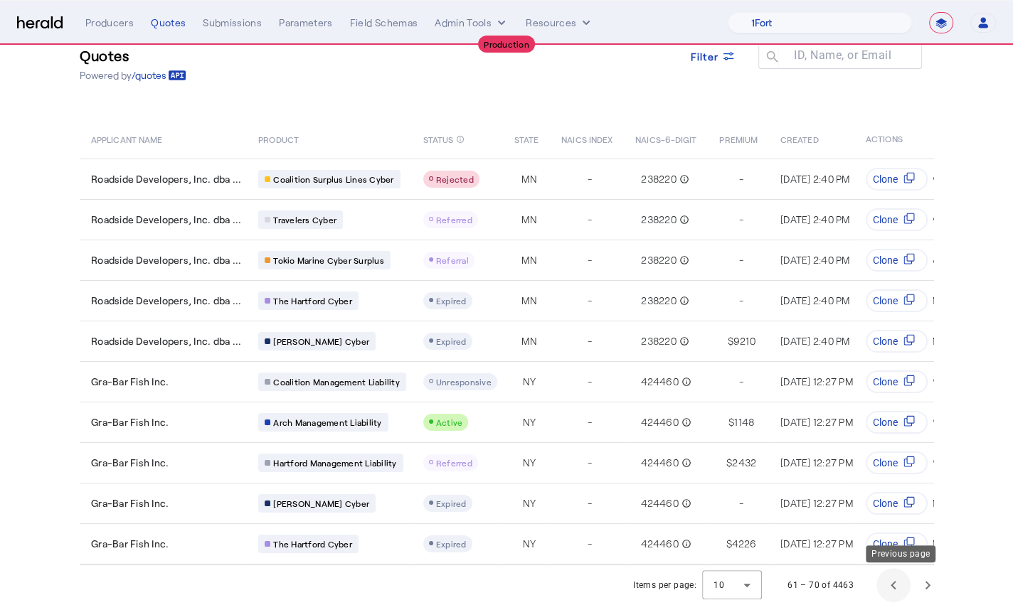
click at [900, 589] on span "Previous page" at bounding box center [893, 585] width 34 height 34
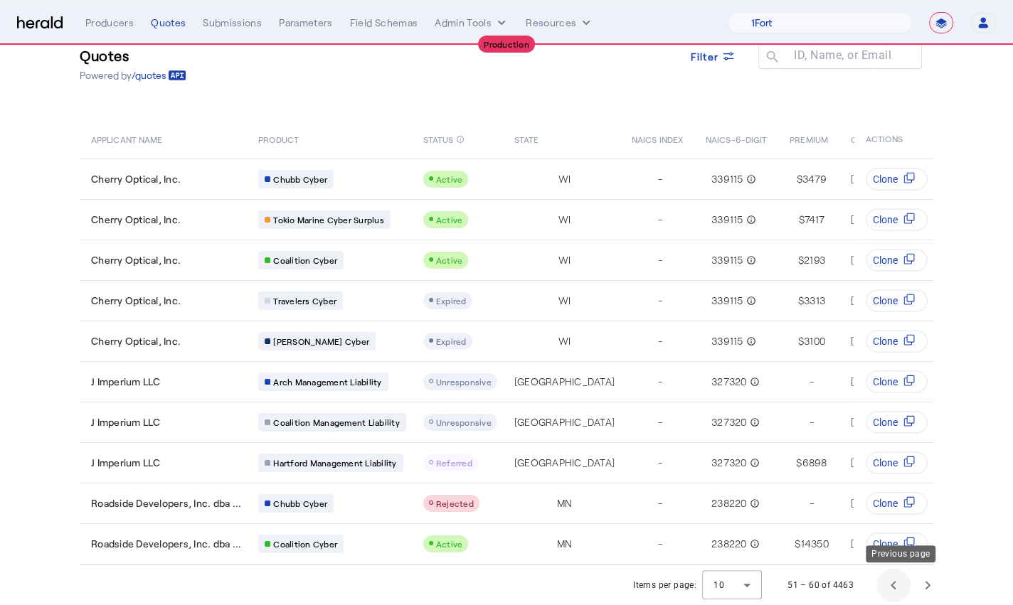
click at [900, 589] on span "Previous page" at bounding box center [893, 585] width 34 height 34
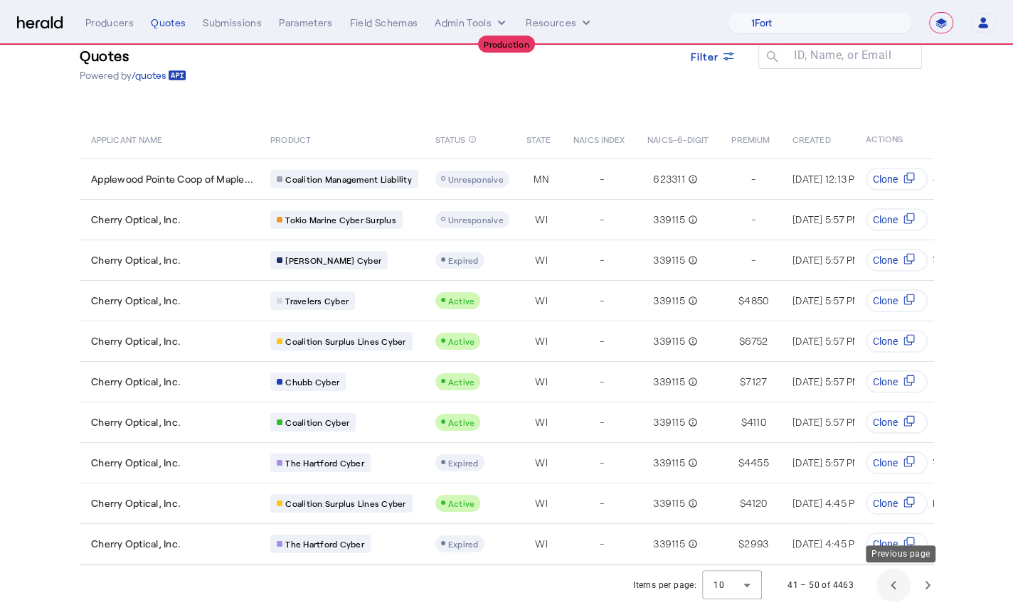
click at [900, 589] on span "Previous page" at bounding box center [893, 585] width 34 height 34
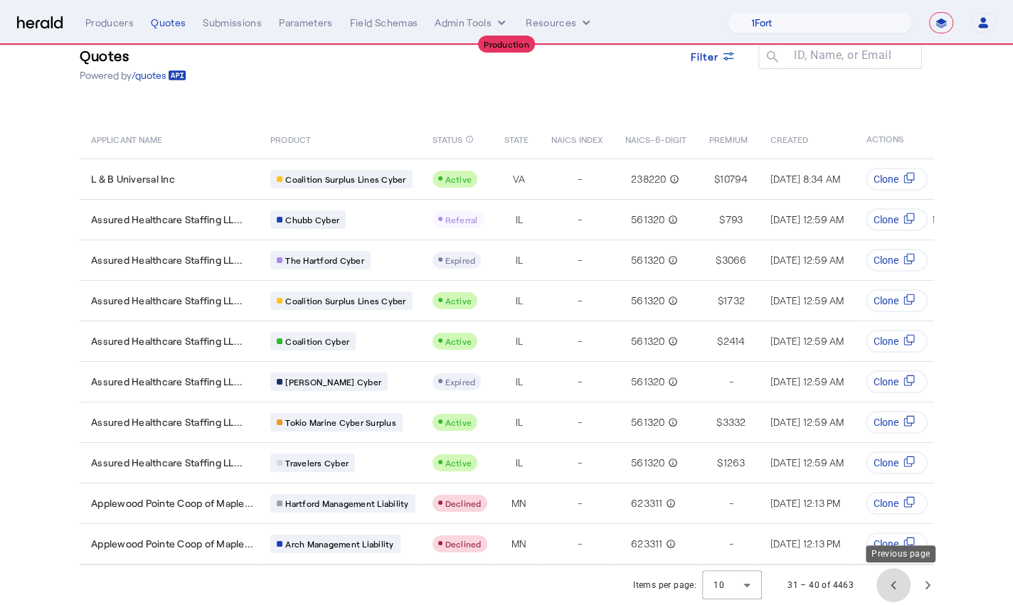
click at [900, 589] on span "Previous page" at bounding box center [893, 585] width 34 height 34
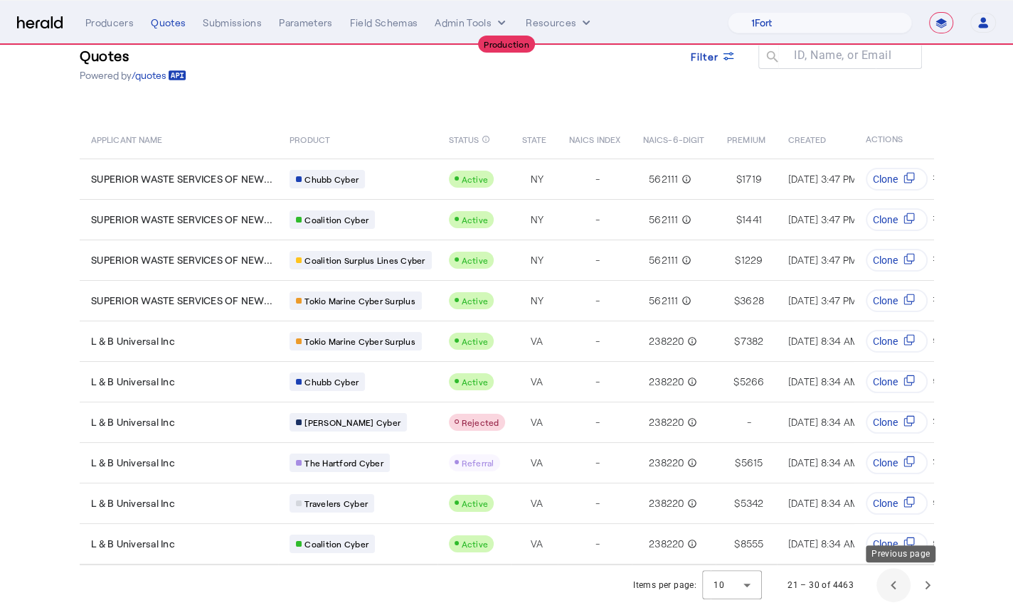
click at [900, 589] on span "Previous page" at bounding box center [893, 585] width 34 height 34
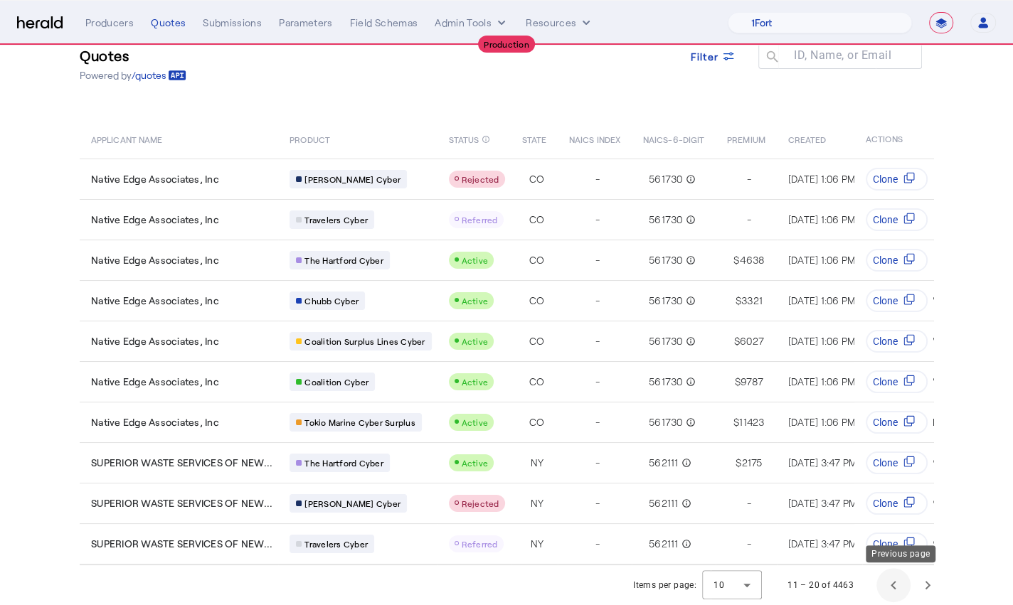
click at [900, 589] on span "Previous page" at bounding box center [893, 585] width 34 height 34
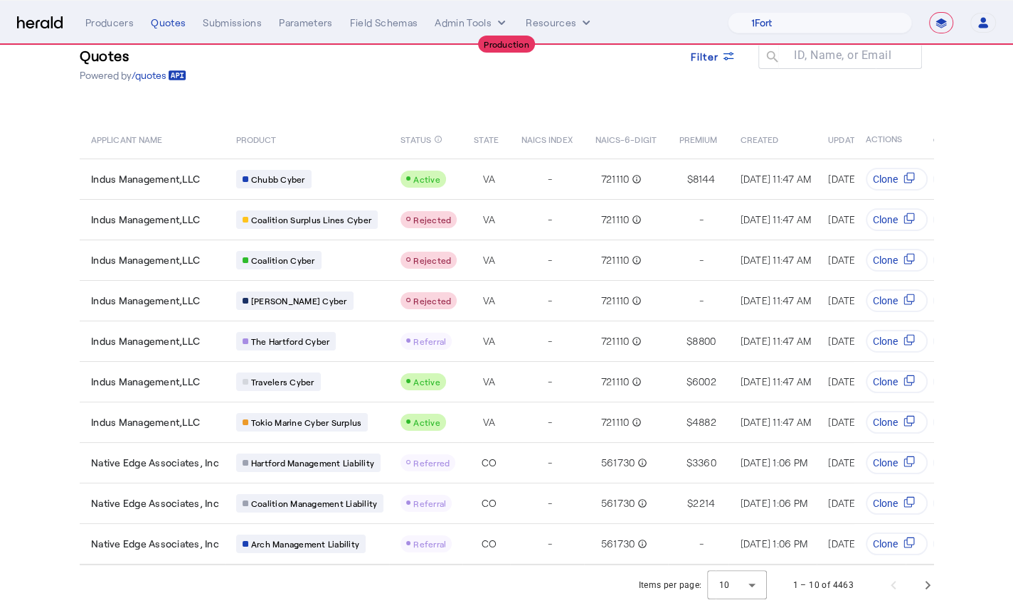
click at [29, 26] on img at bounding box center [40, 23] width 46 height 14
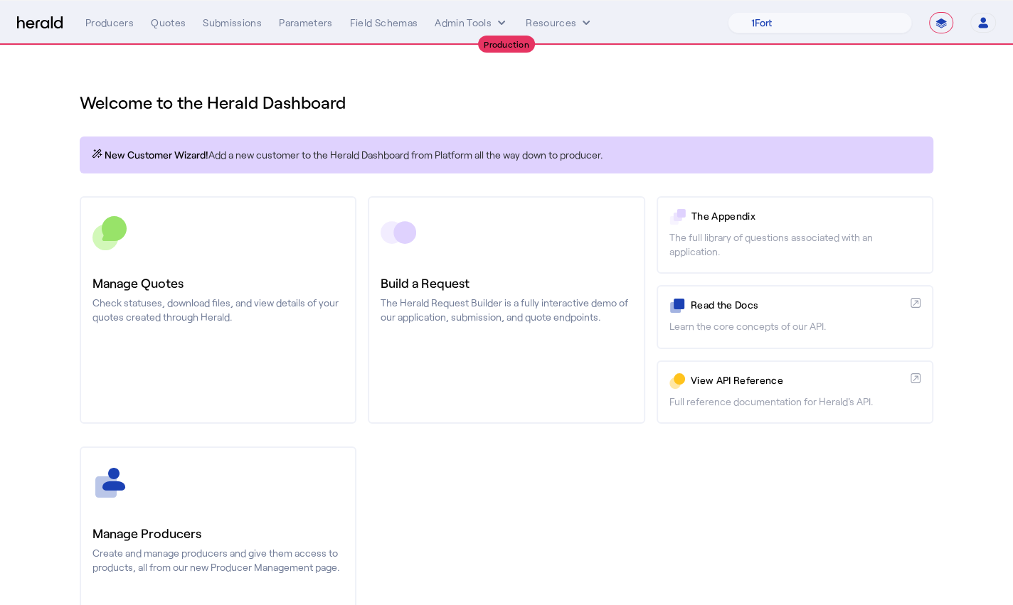
click at [948, 23] on select "**********" at bounding box center [941, 22] width 24 height 21
click at [929, 12] on select "**********" at bounding box center [941, 22] width 24 height 21
click at [816, 31] on select "1Fort Affinity Risk Arlington [PERSON_NAME] BindHQ Bunker CRC Campus Coverage C…" at bounding box center [819, 22] width 184 height 21
select select "pfm_8e7n_1fort"
click at [727, 12] on select "1Fort Affinity Risk Arlington [PERSON_NAME] BindHQ Bunker CRC Campus Coverage C…" at bounding box center [819, 22] width 184 height 21
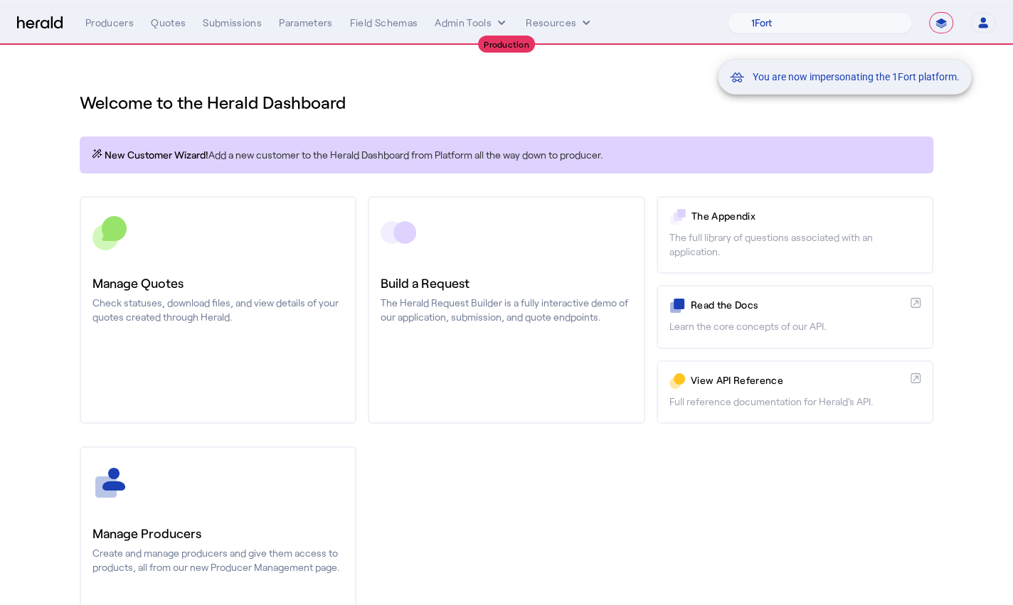
click at [63, 135] on div "You are now impersonating the 1Fort platform." at bounding box center [506, 302] width 1013 height 605
click at [158, 36] on div "You are now impersonating the 1Fort platform." at bounding box center [506, 302] width 1013 height 605
click at [159, 33] on div "You are now impersonating the 1Fort platform." at bounding box center [506, 302] width 1013 height 605
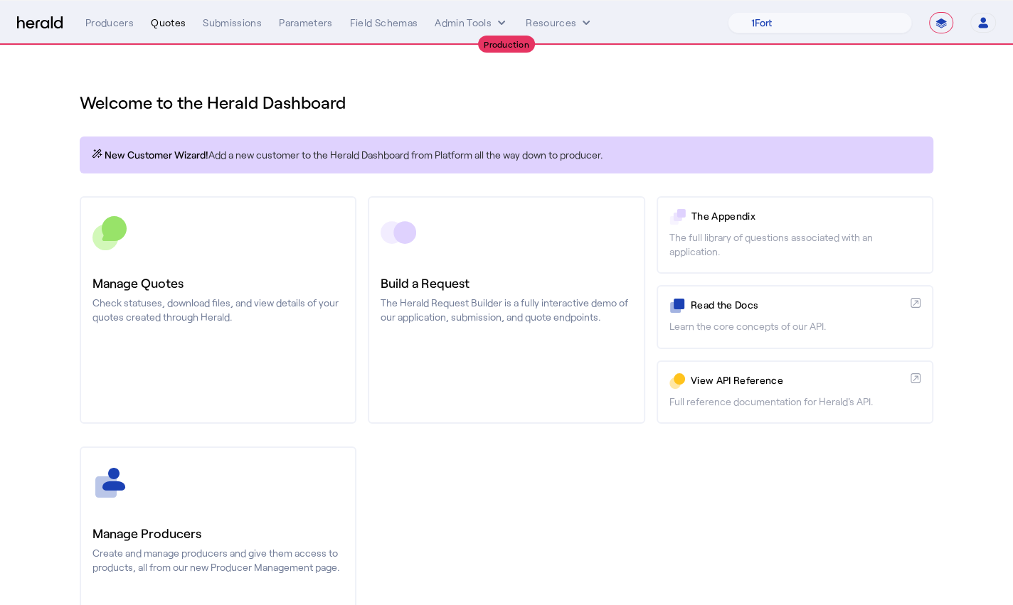
click at [162, 25] on div "Quotes" at bounding box center [168, 23] width 35 height 14
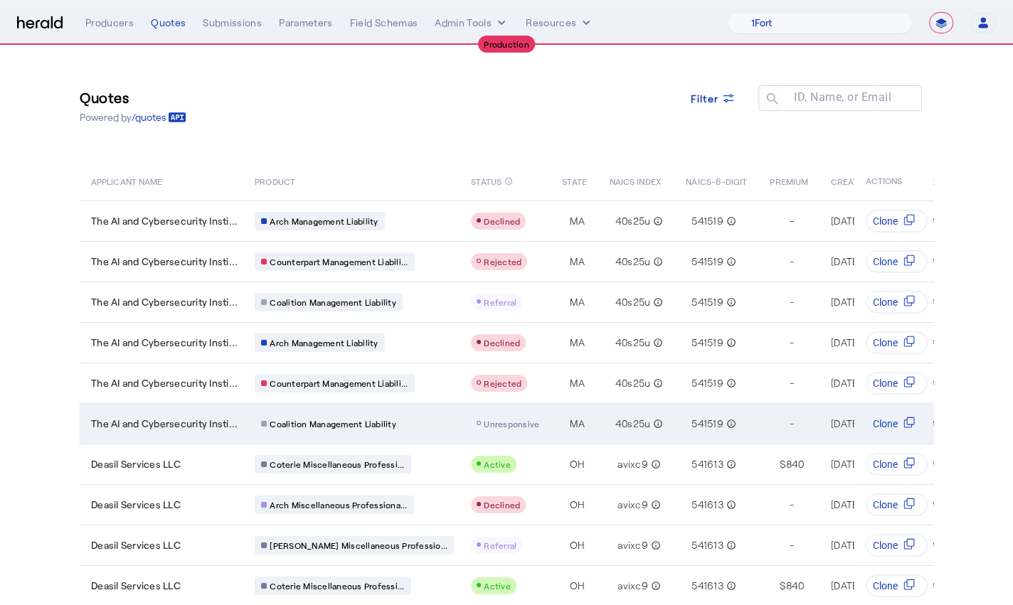
click at [570, 420] on span "MA" at bounding box center [577, 424] width 15 height 14
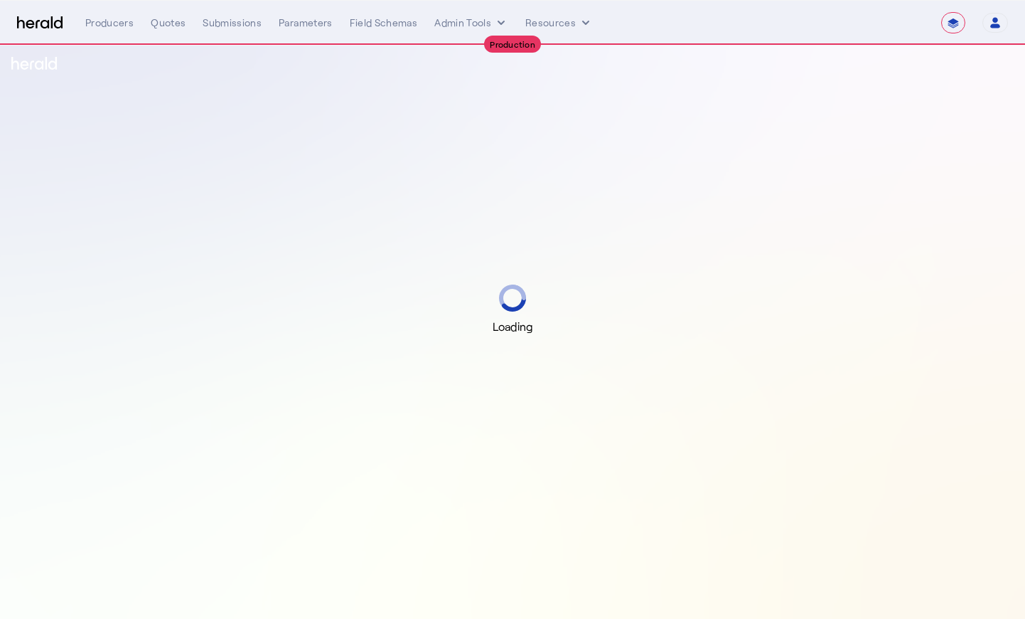
select select "**********"
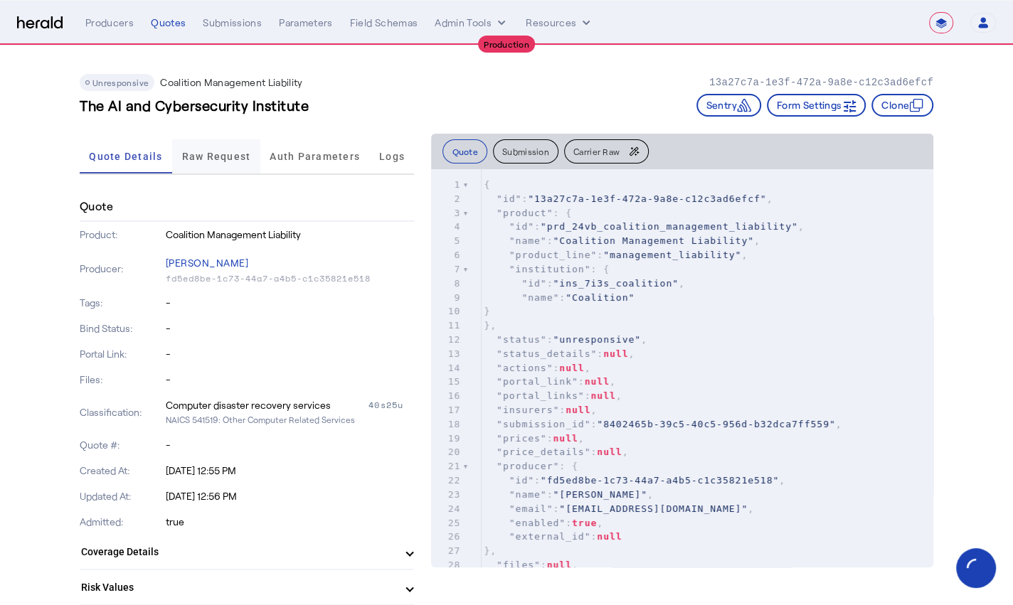
click at [228, 158] on span "Raw Request" at bounding box center [216, 156] width 69 height 10
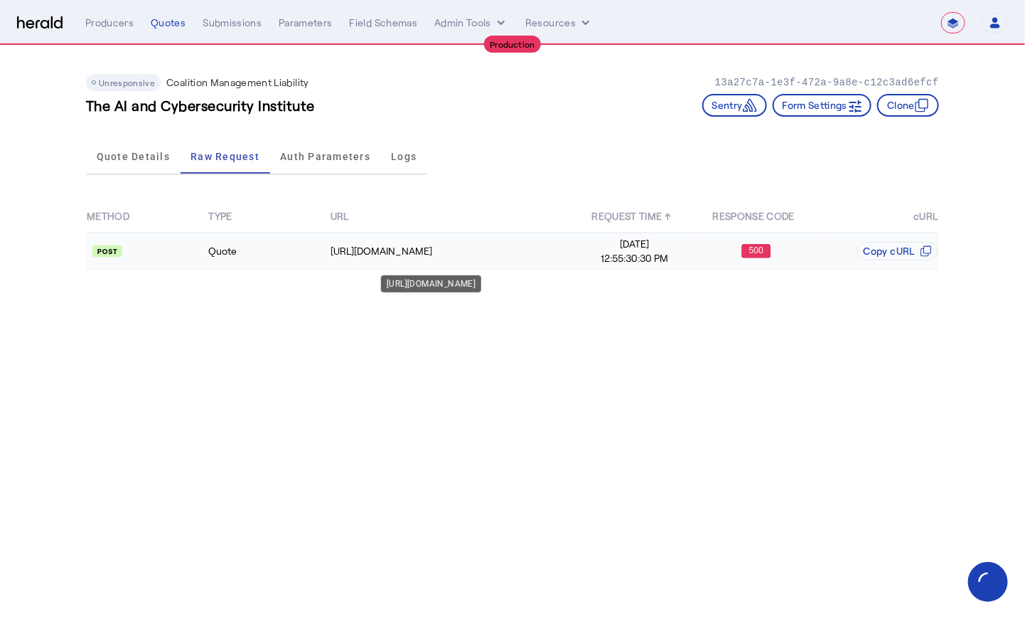
click at [436, 255] on div "https://distribution-api.coalitioninc.com/v2/oauth/token" at bounding box center [452, 251] width 242 height 14
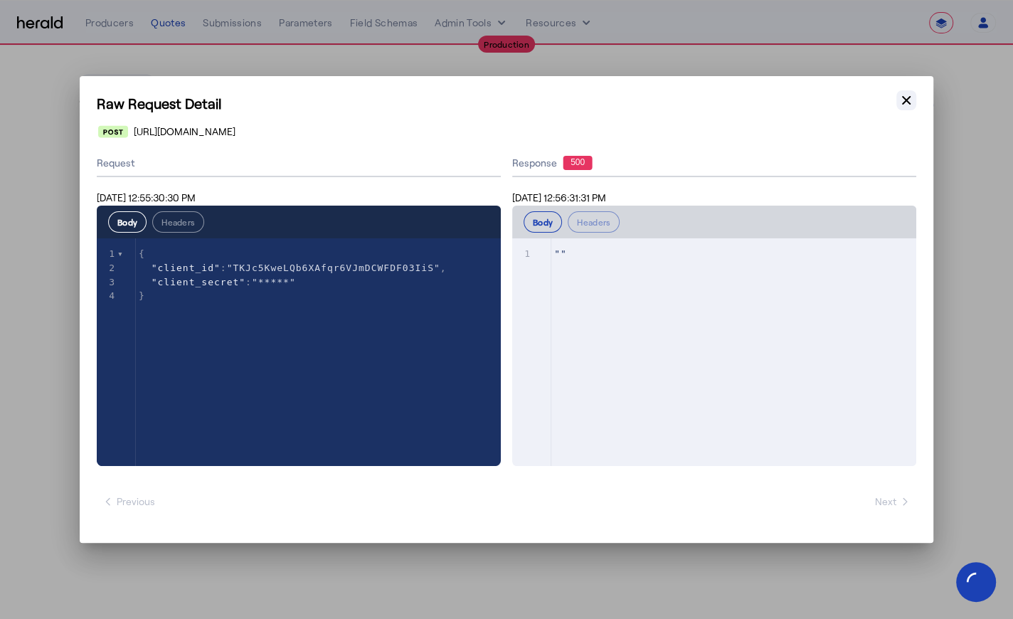
click at [899, 98] on icon "button" at bounding box center [906, 100] width 14 height 14
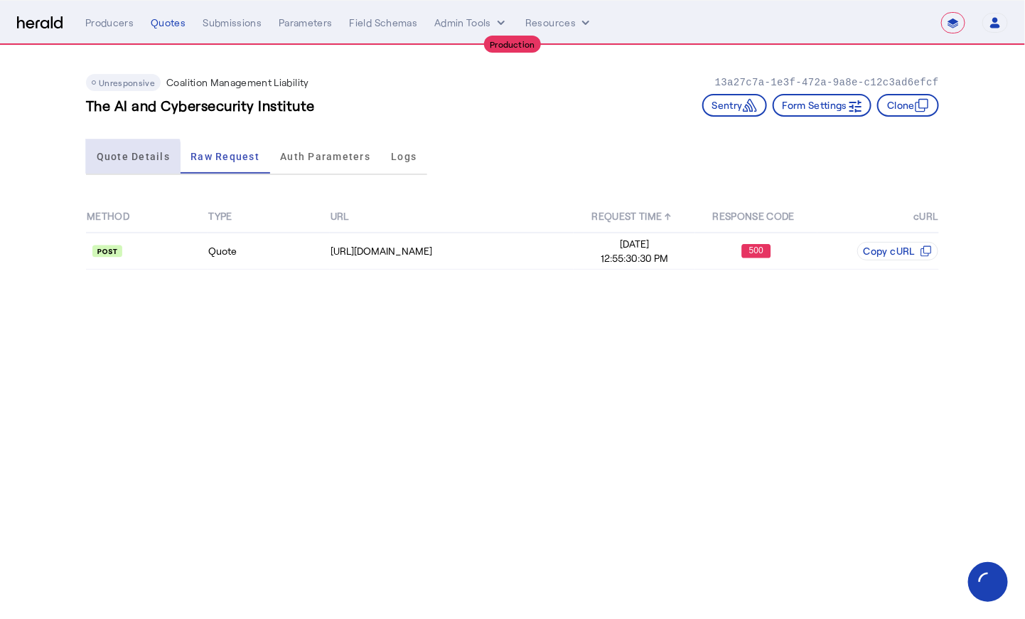
click at [111, 159] on span "Quote Details" at bounding box center [133, 156] width 73 height 10
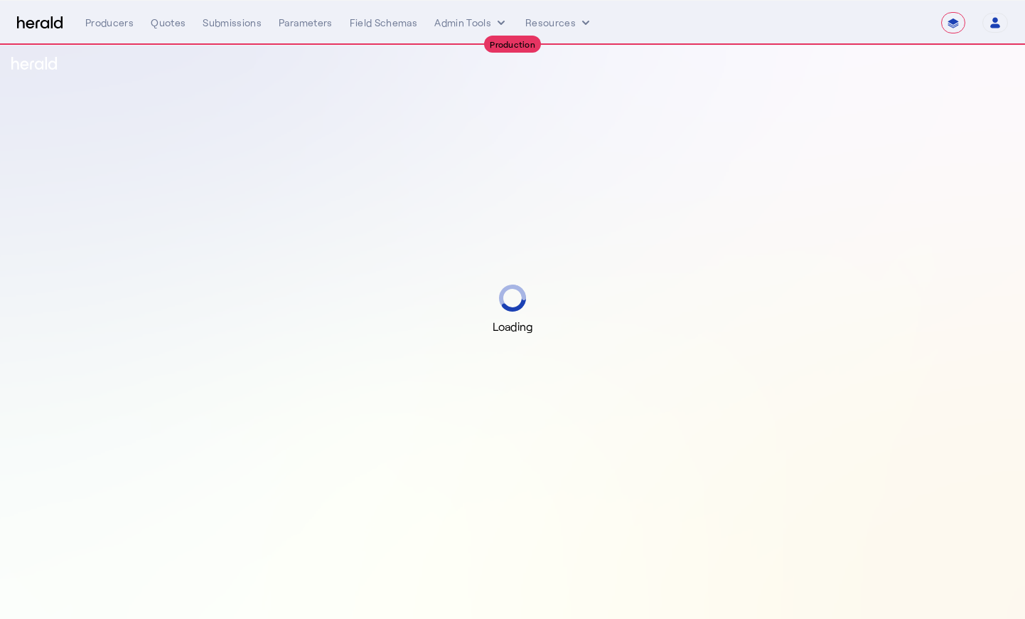
select select "**********"
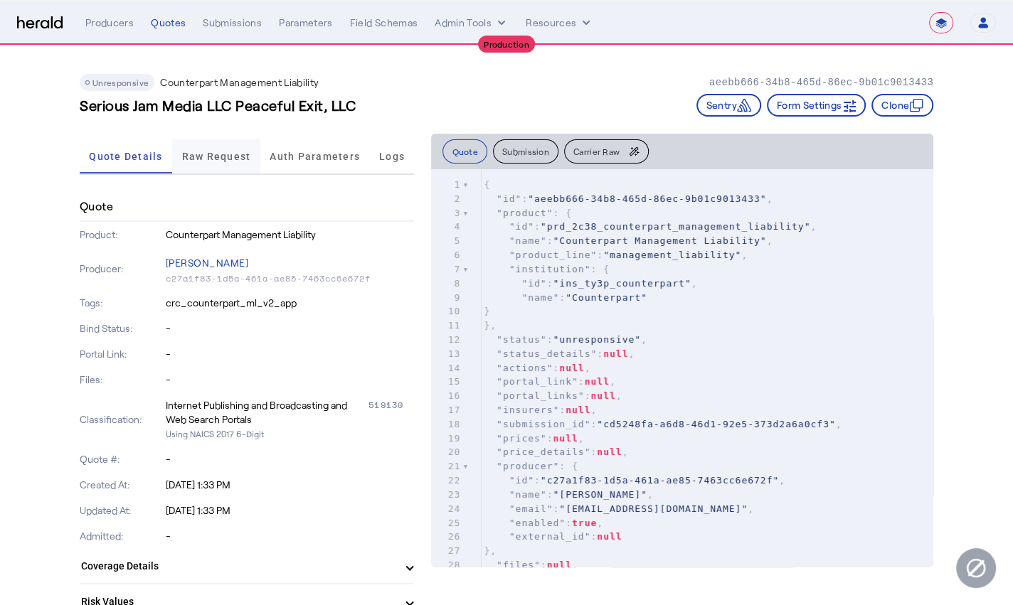
click at [192, 157] on span "Raw Request" at bounding box center [216, 156] width 69 height 10
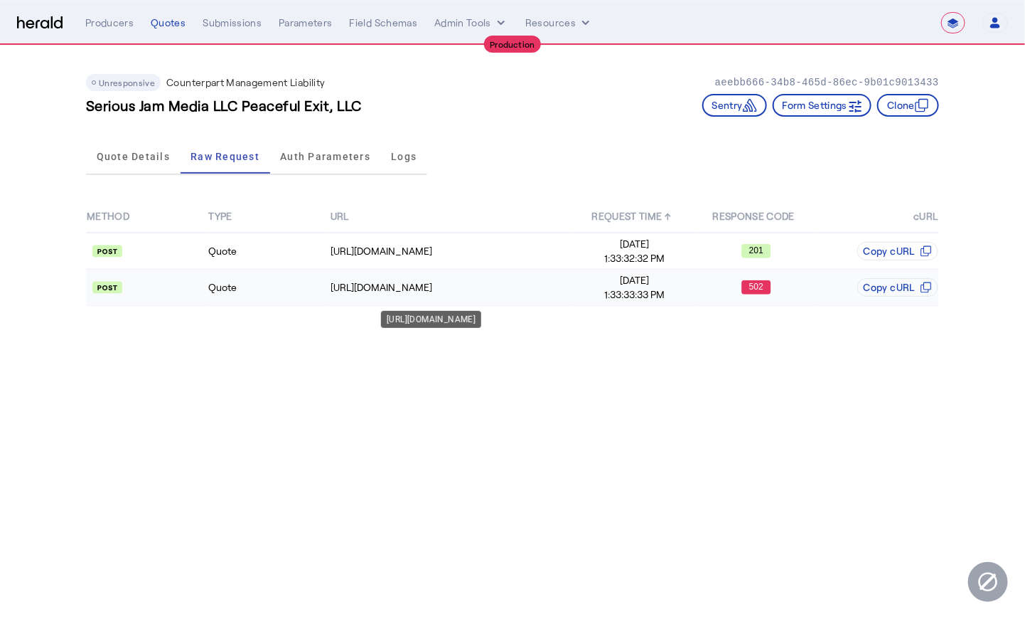
click at [526, 300] on td "https://api.yourcounterpart.com/partners/v1/application/1b378a56-6476-4ec7-86d6…" at bounding box center [452, 288] width 244 height 36
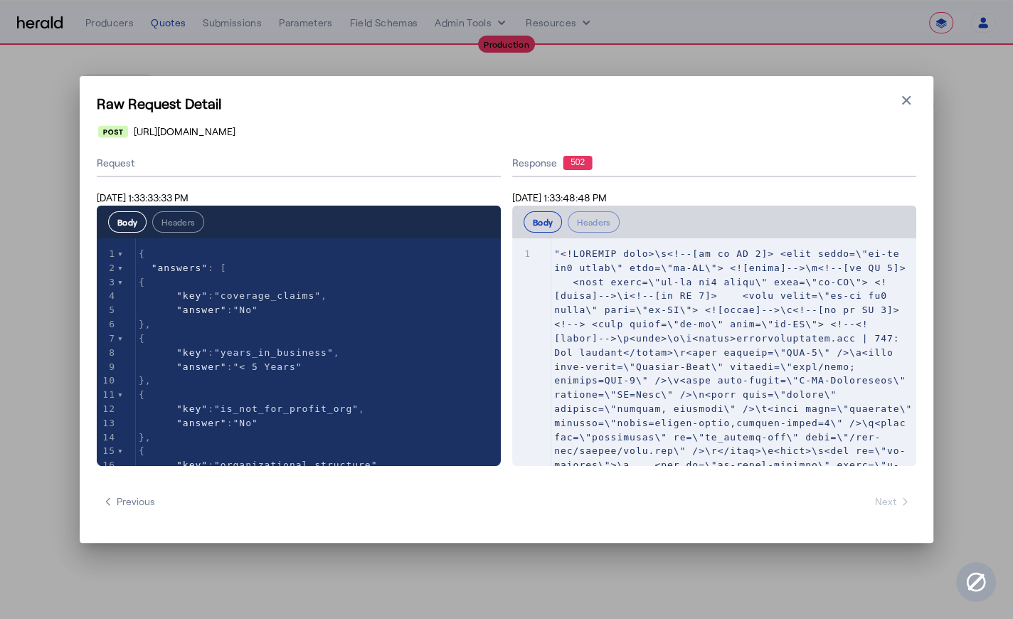
click at [907, 100] on icon "button" at bounding box center [906, 100] width 14 height 14
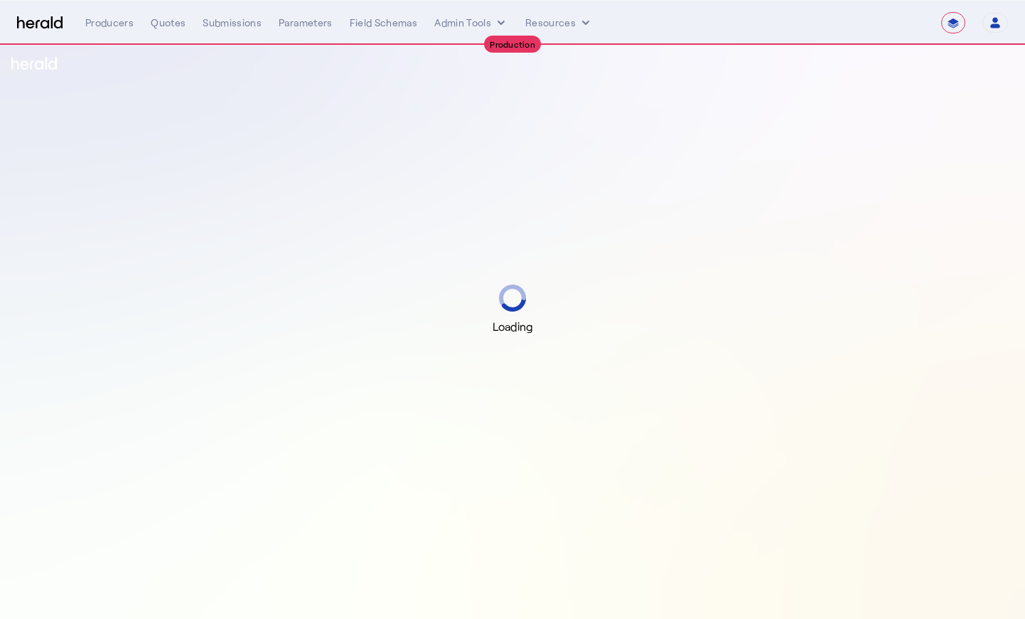
select select "**********"
